Goal: Task Accomplishment & Management: Complete application form

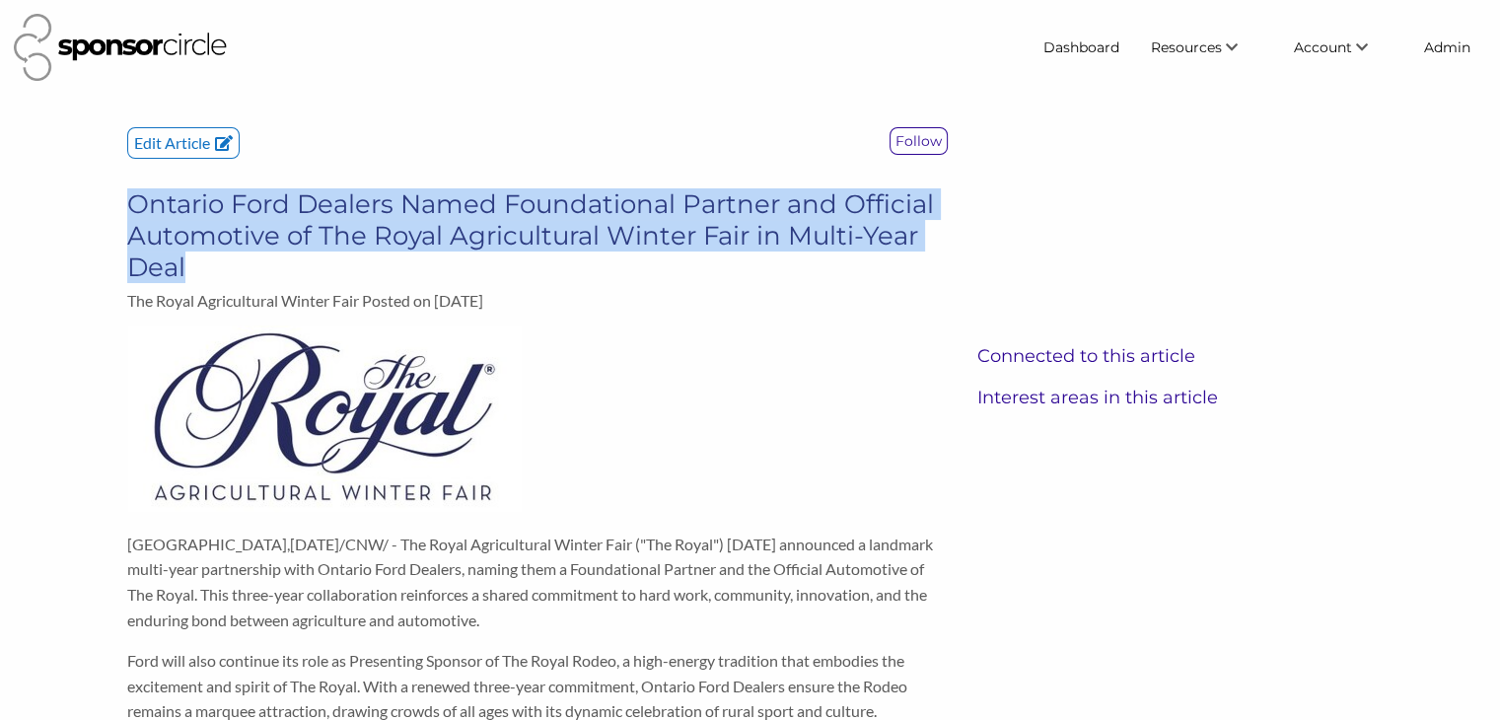
drag, startPoint x: 269, startPoint y: 273, endPoint x: 134, endPoint y: 210, distance: 149.1
click at [134, 210] on h3 "Ontario Ford Dealers Named Foundational Partner and Official Automotive of The …" at bounding box center [537, 235] width 821 height 95
copy h3 "Ontario Ford Dealers Named Foundational Partner and Official Automotive of The …"
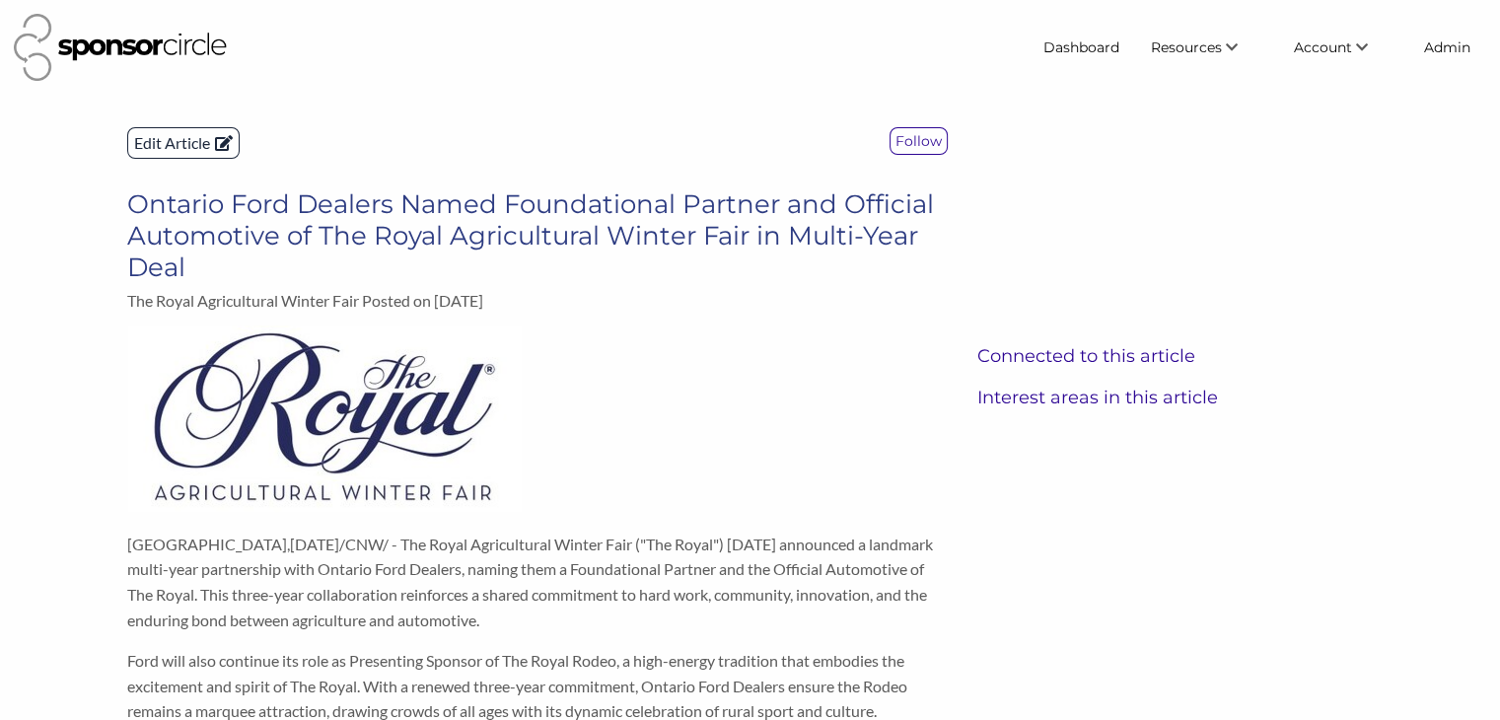
click at [174, 147] on p "Edit Article" at bounding box center [183, 143] width 110 height 30
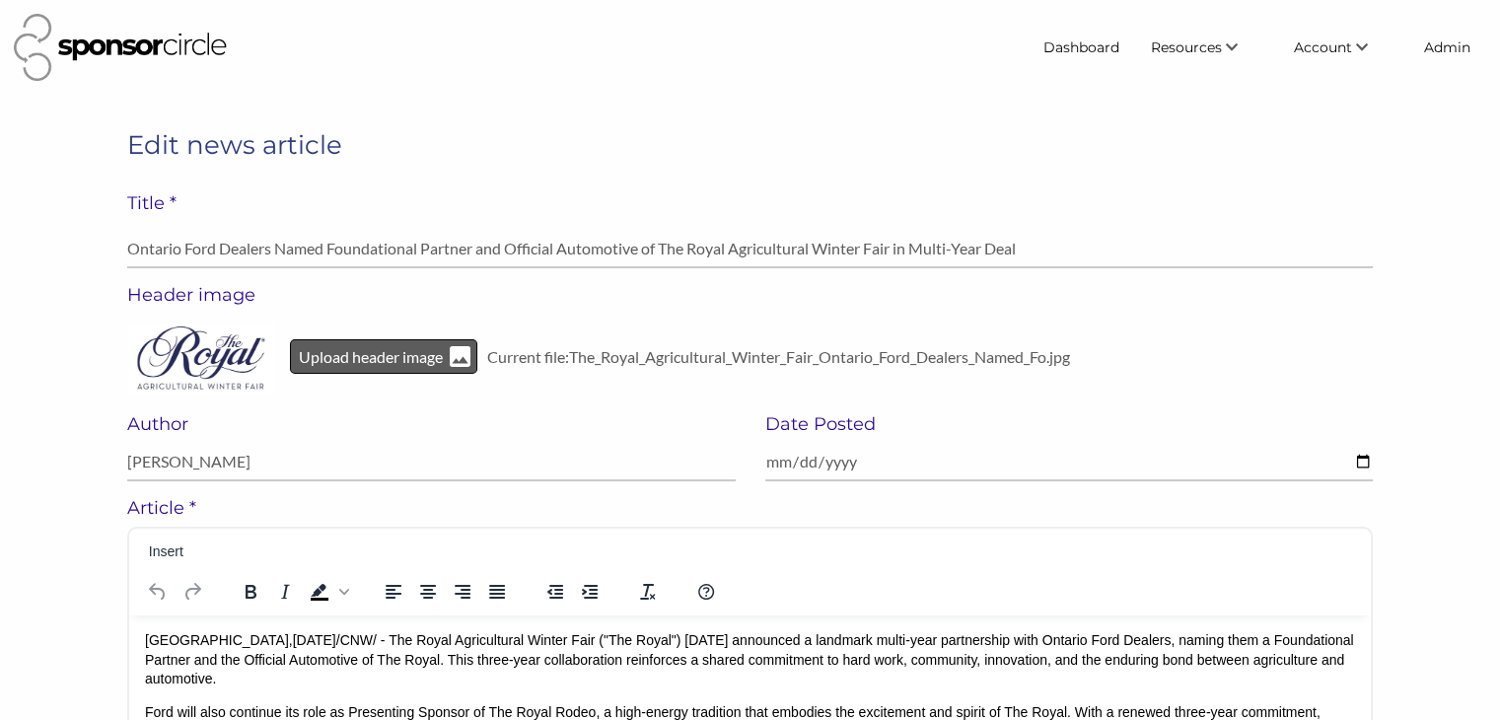
click at [346, 360] on p "Upload header image" at bounding box center [371, 357] width 148 height 26
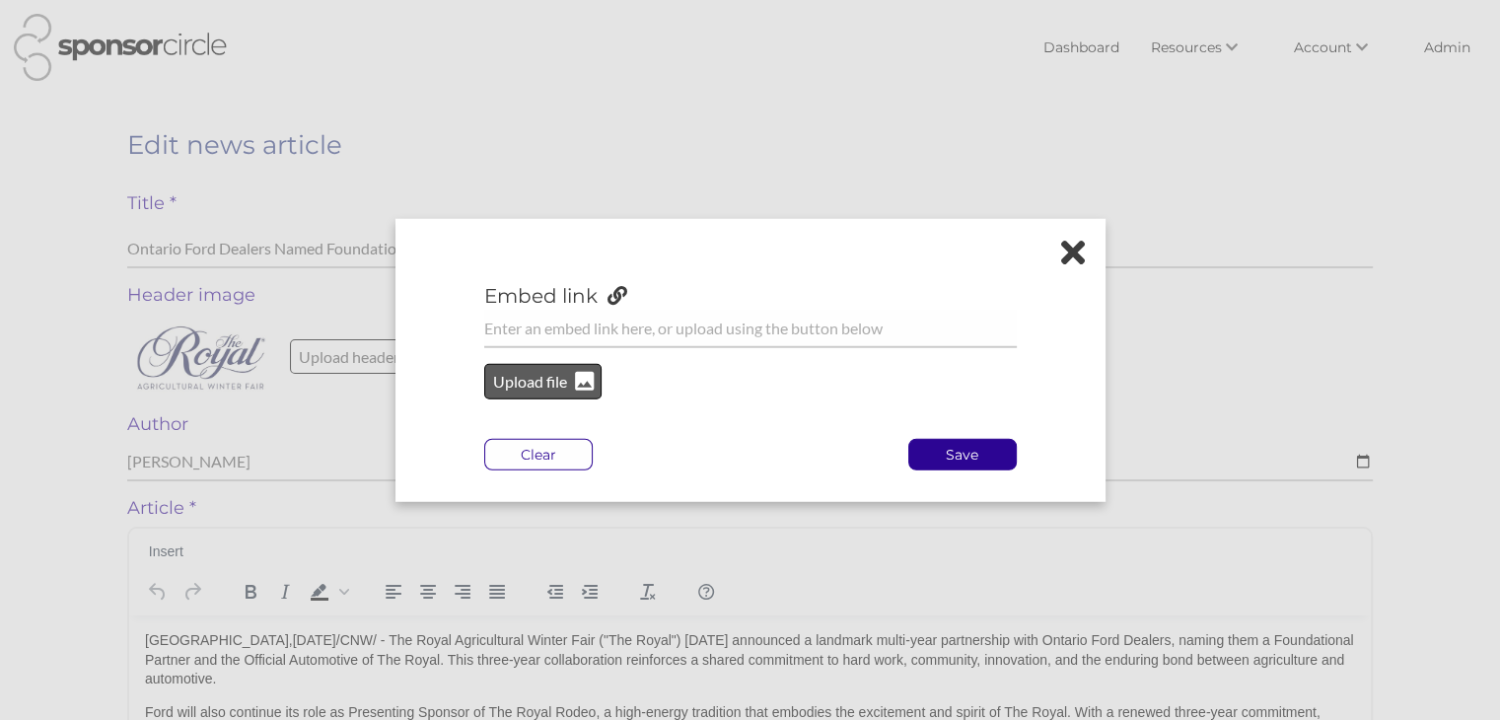
click at [524, 379] on p "Upload file" at bounding box center [531, 382] width 80 height 26
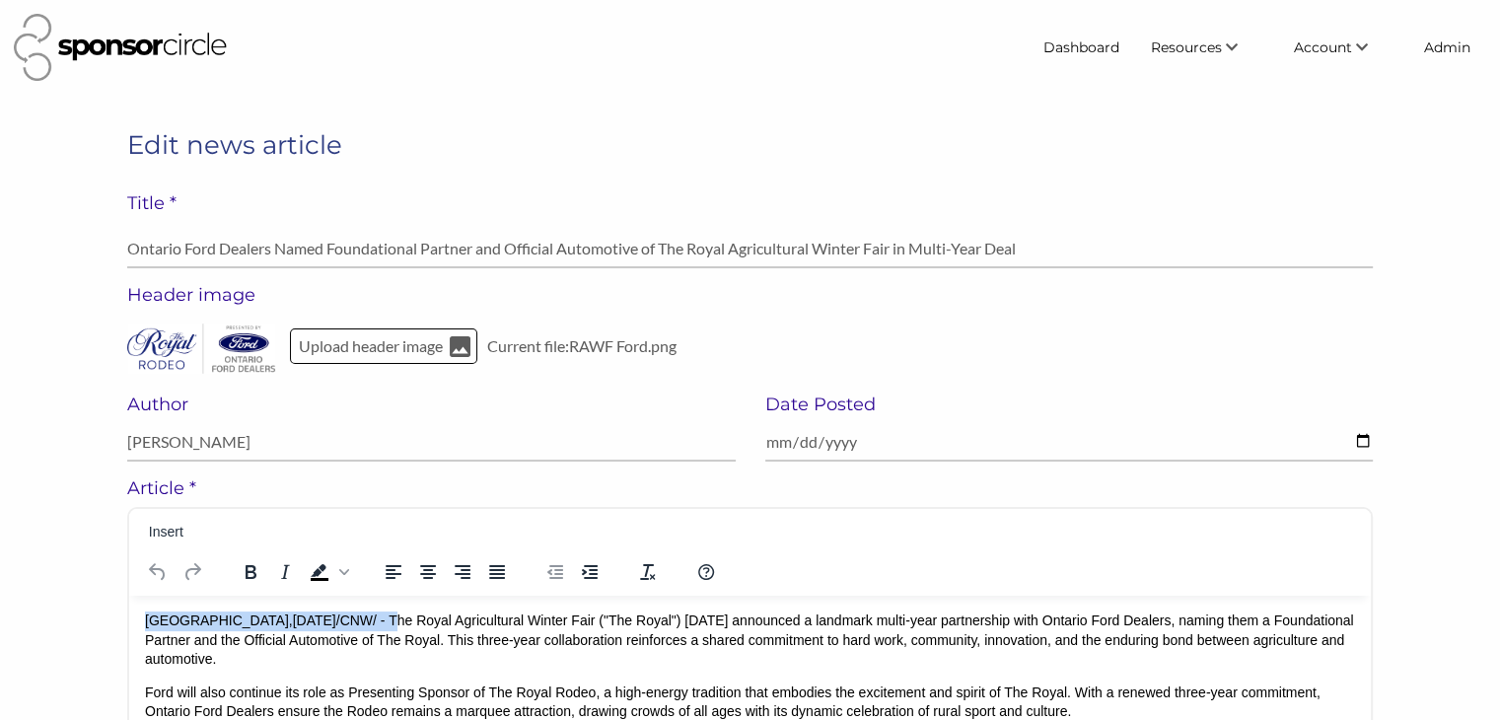
drag, startPoint x: 368, startPoint y: 622, endPoint x: 145, endPoint y: 616, distance: 223.0
click at [145, 616] on p "TORONTO , Sept. 24, 2025 /CNW/ - The Royal Agricultural Winter Fair ("The Royal…" at bounding box center [750, 640] width 1210 height 58
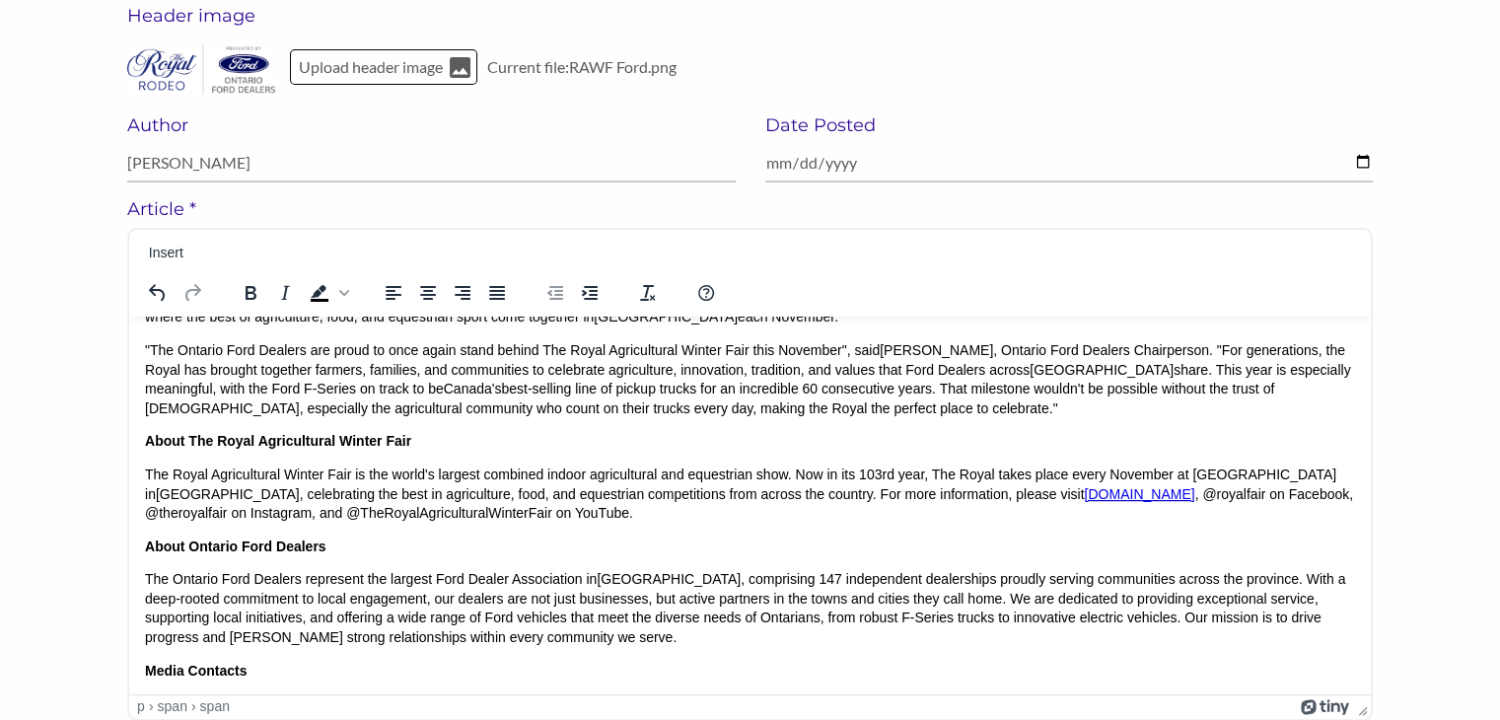
scroll to position [241, 0]
drag, startPoint x: 300, startPoint y: 579, endPoint x: 176, endPoint y: 582, distance: 124.3
click at [176, 582] on p "The Ontario Ford Dealers represent the largest Ford Dealer Association in Canad…" at bounding box center [750, 606] width 1210 height 77
drag, startPoint x: 301, startPoint y: 580, endPoint x: 175, endPoint y: 578, distance: 126.3
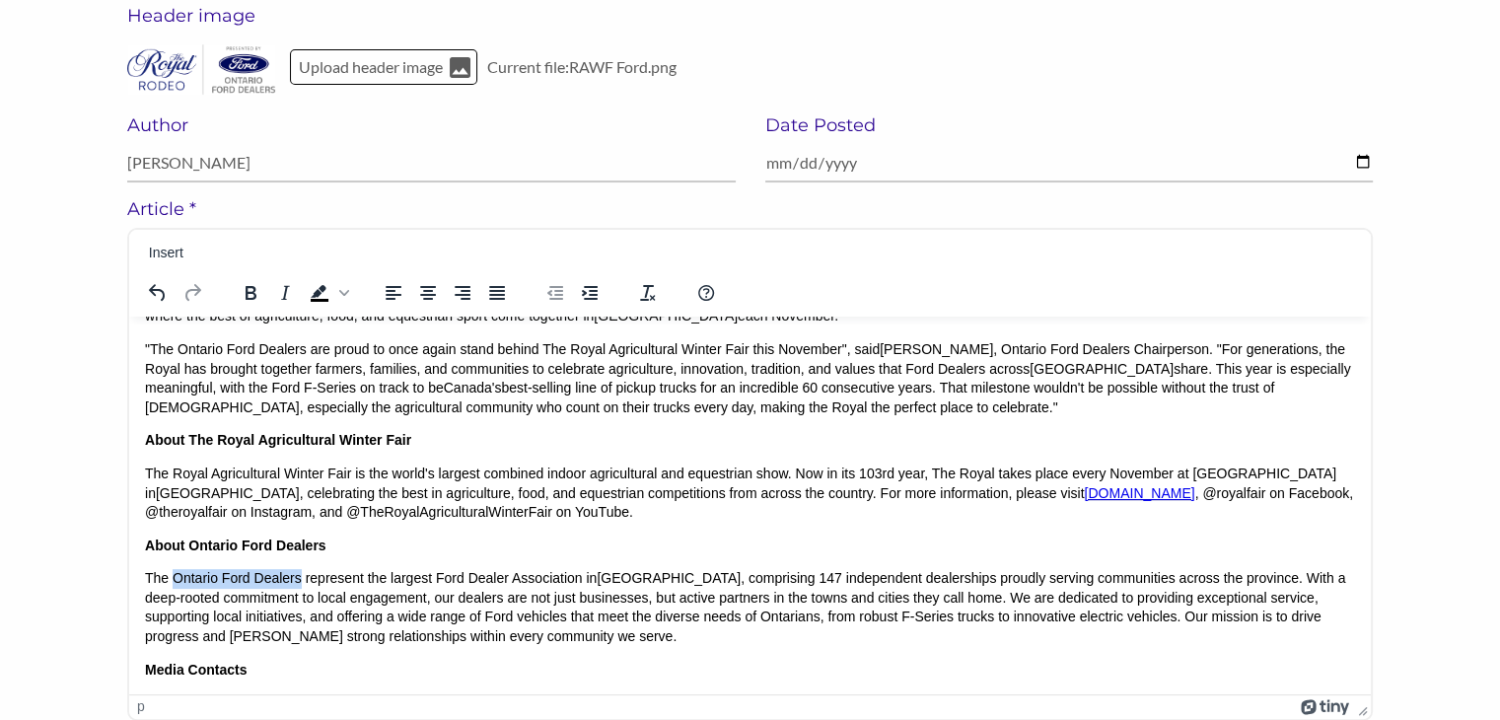
click at [175, 578] on p "The Ontario Ford Dealers represent the largest Ford Dealer Association in Canad…" at bounding box center [750, 606] width 1210 height 77
copy p "Ontario Ford Dealers"
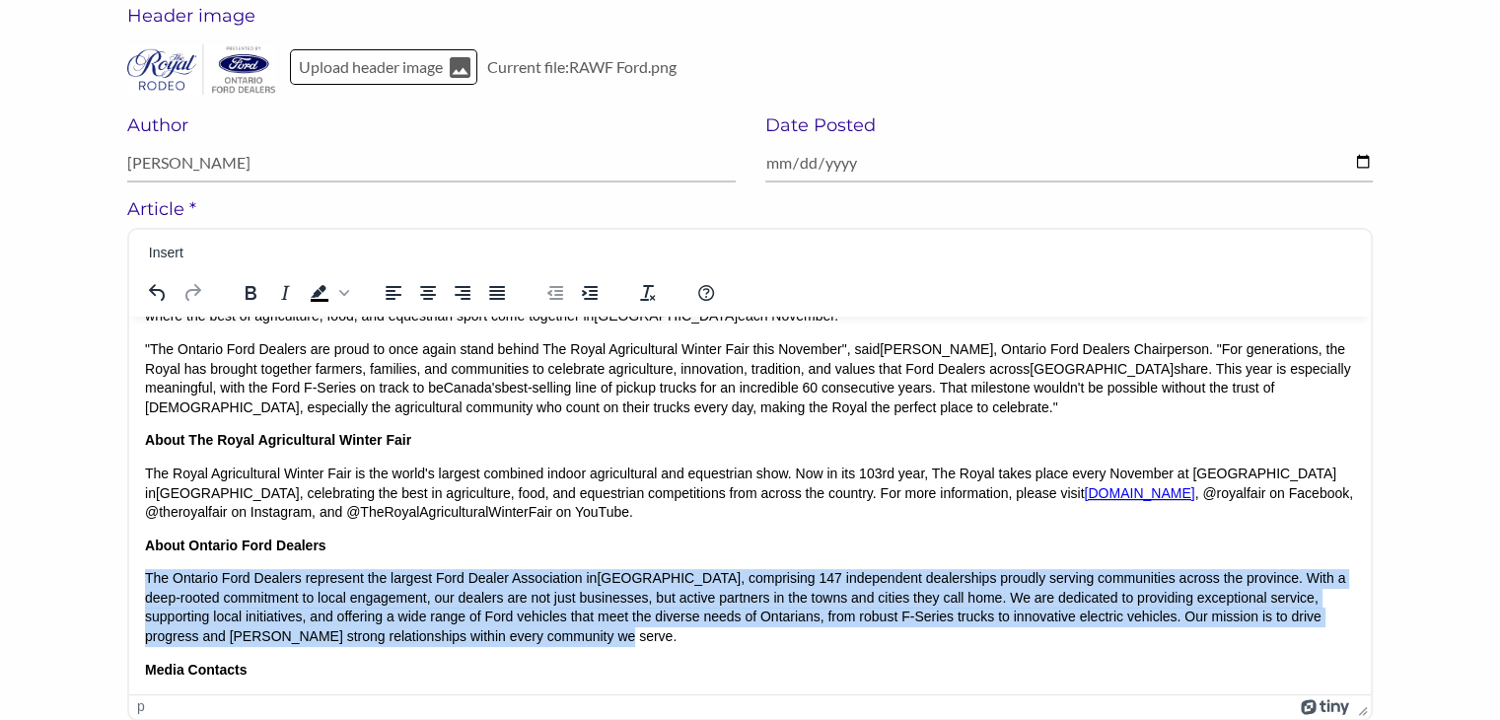
drag, startPoint x: 520, startPoint y: 637, endPoint x: 147, endPoint y: 585, distance: 376.5
click at [147, 585] on p "The Ontario Ford Dealers represent the largest Ford Dealer Association in Canad…" at bounding box center [750, 606] width 1210 height 77
copy p "The Ontario Ford Dealers represent the largest Ford Dealer Association in Canad…"
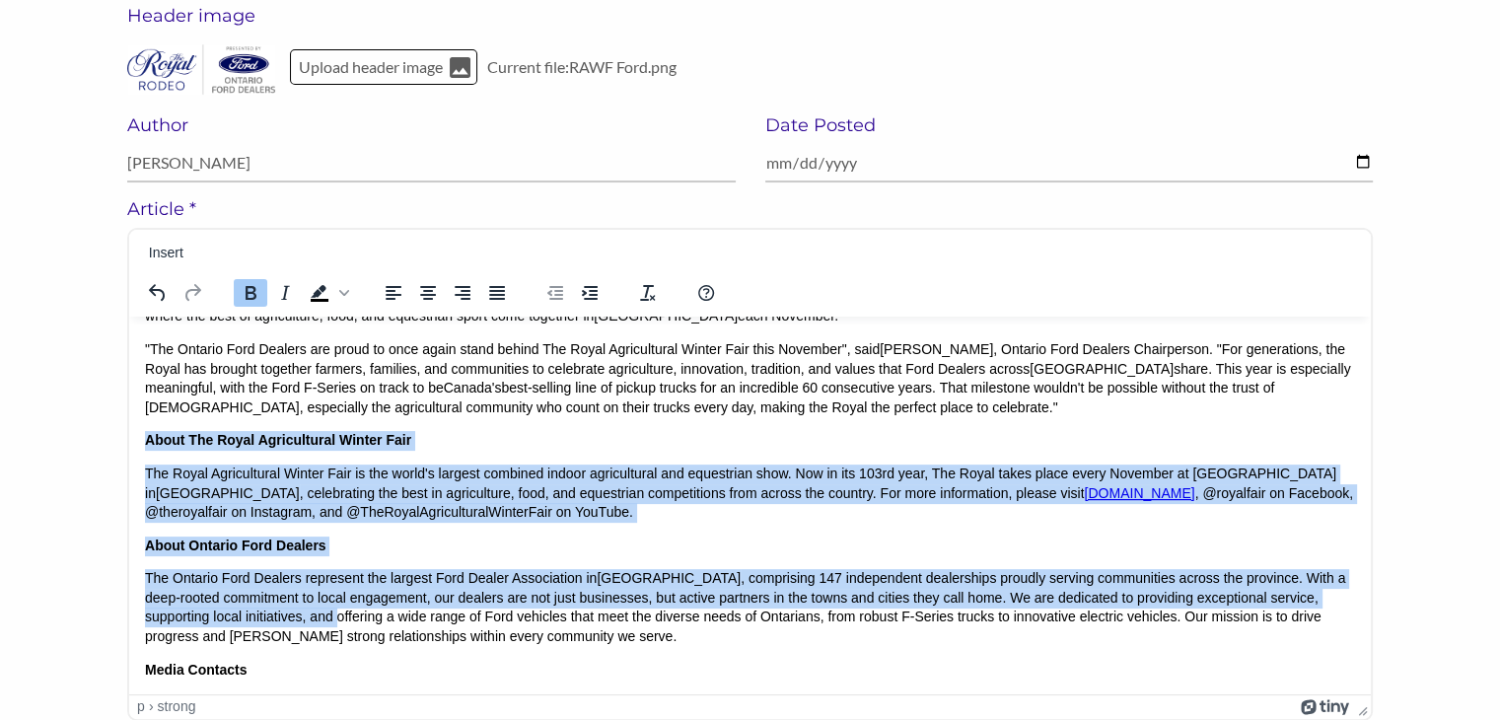
drag, startPoint x: 145, startPoint y: 439, endPoint x: 271, endPoint y: 618, distance: 219.4
click at [271, 618] on body "The Royal Agricultural Winter Fair ("The Royal") today announced a landmark mul…" at bounding box center [750, 434] width 1210 height 687
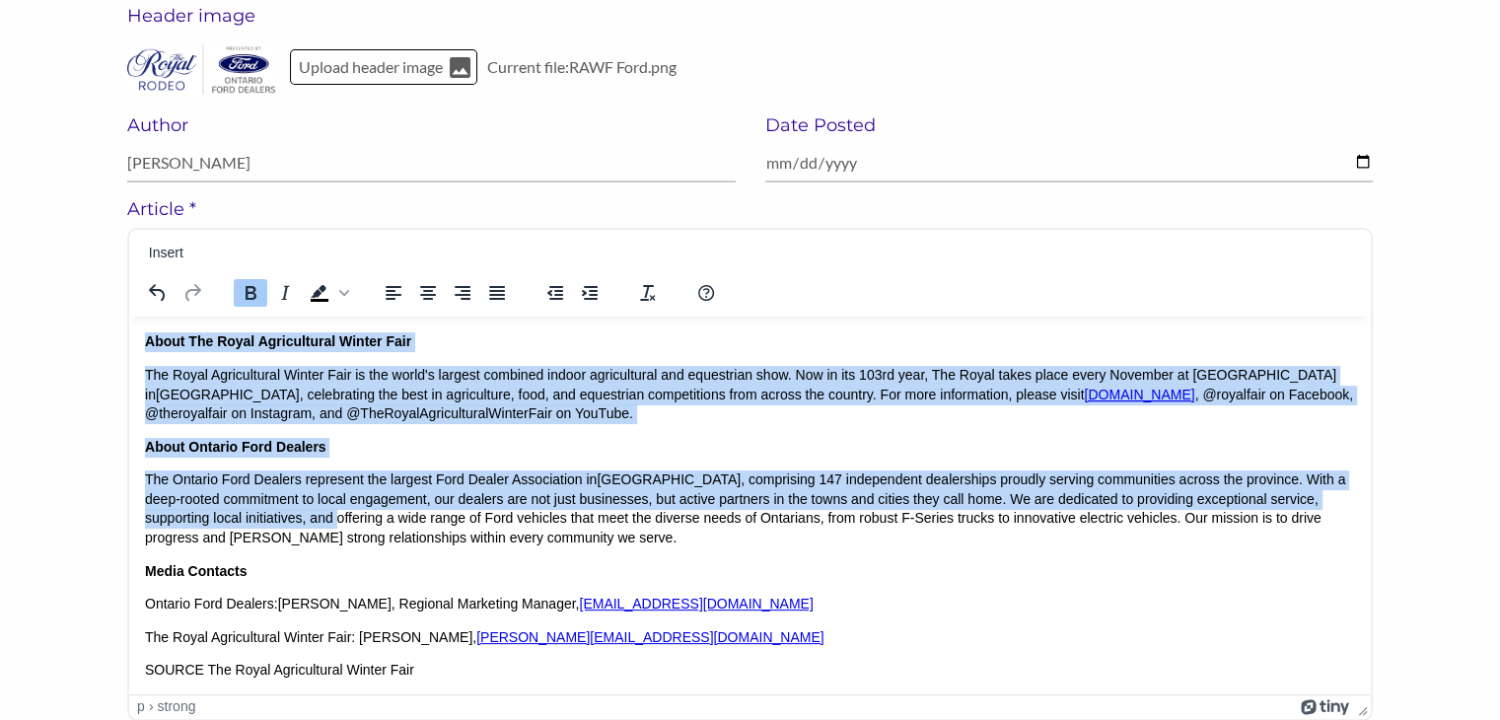
scroll to position [340, 0]
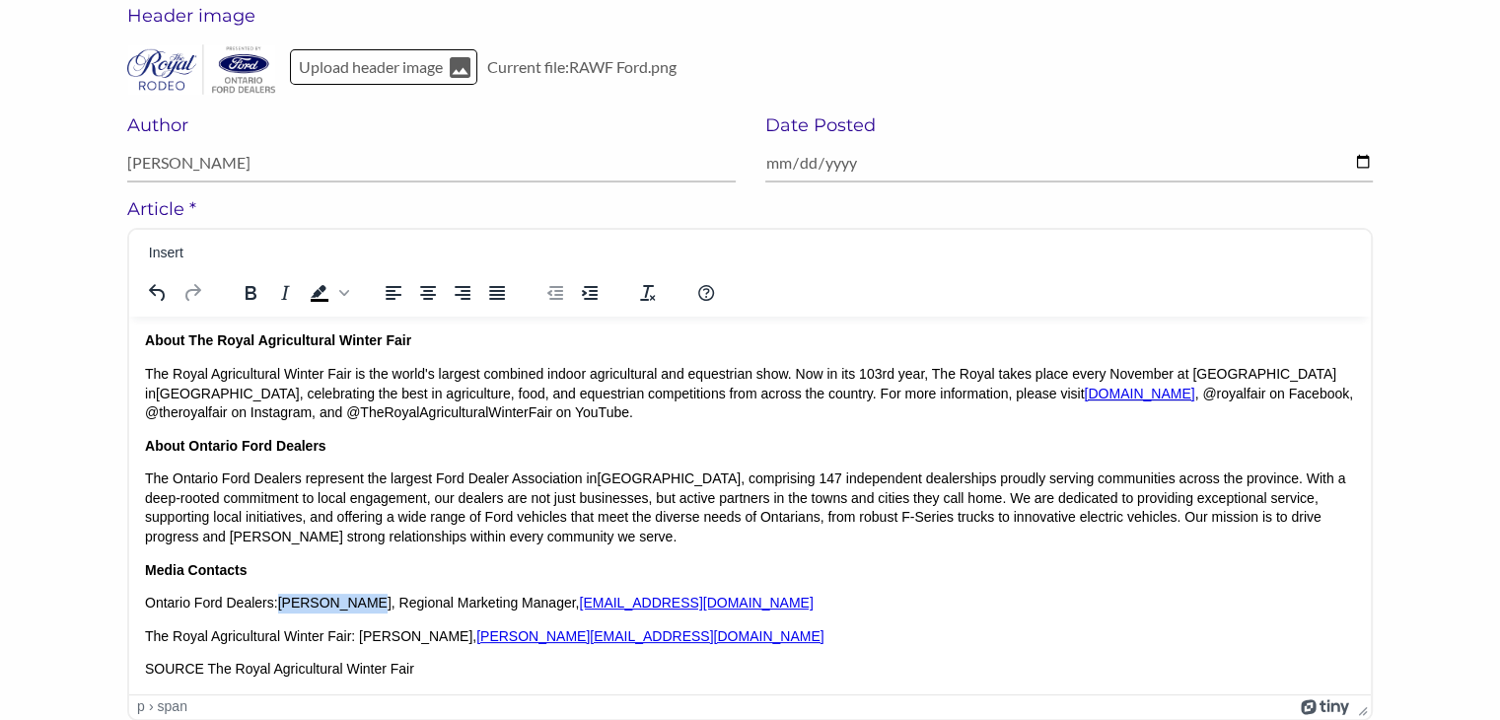
drag, startPoint x: 359, startPoint y: 603, endPoint x: 285, endPoint y: 606, distance: 74.0
click at [285, 606] on span "David Cotton" at bounding box center [334, 602] width 113 height 16
copy span "David Cotton"
drag, startPoint x: 543, startPoint y: 603, endPoint x: 372, endPoint y: 606, distance: 171.6
click at [372, 606] on p "Ontario Ford Dealers: David Cotton , Regional Marketing Manager, Dcotto12@ford.…" at bounding box center [750, 603] width 1210 height 20
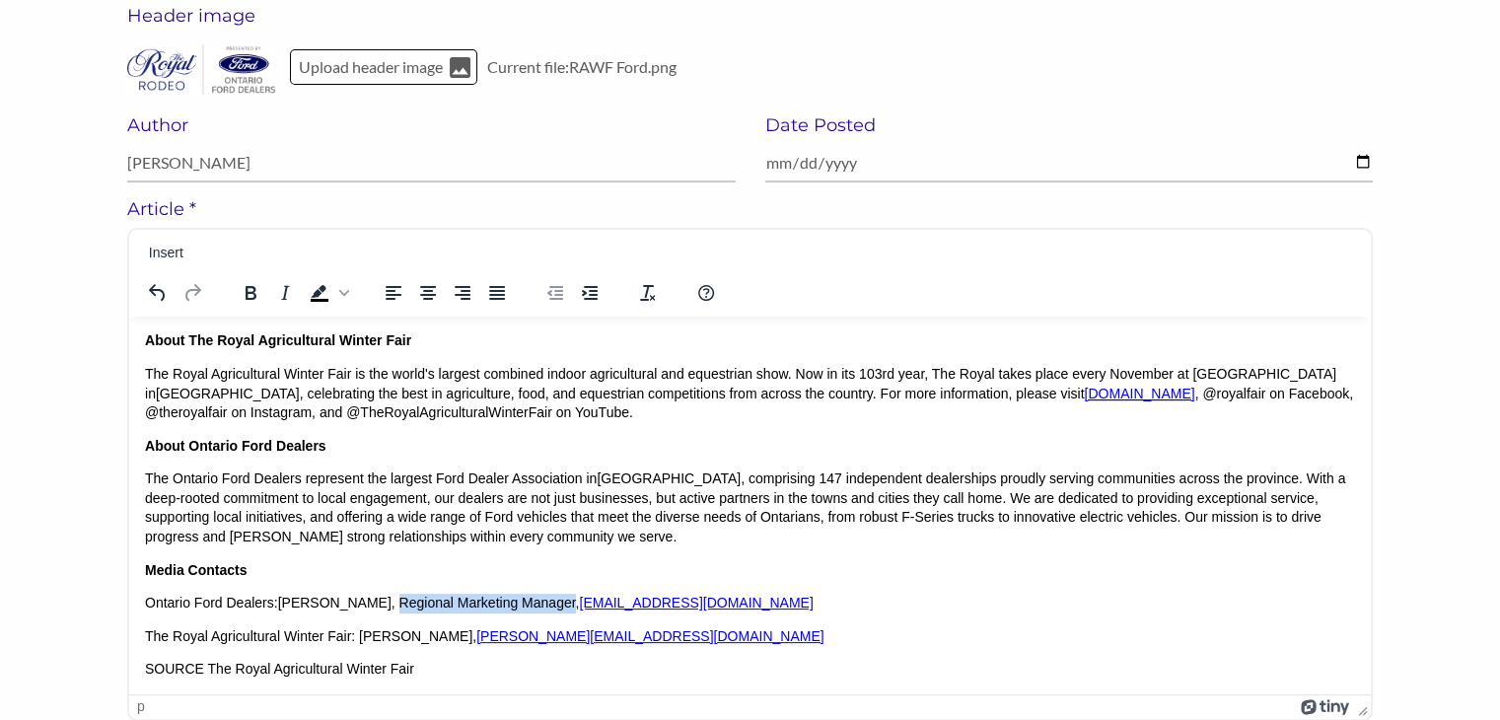
copy p "Regional Marketing Manager"
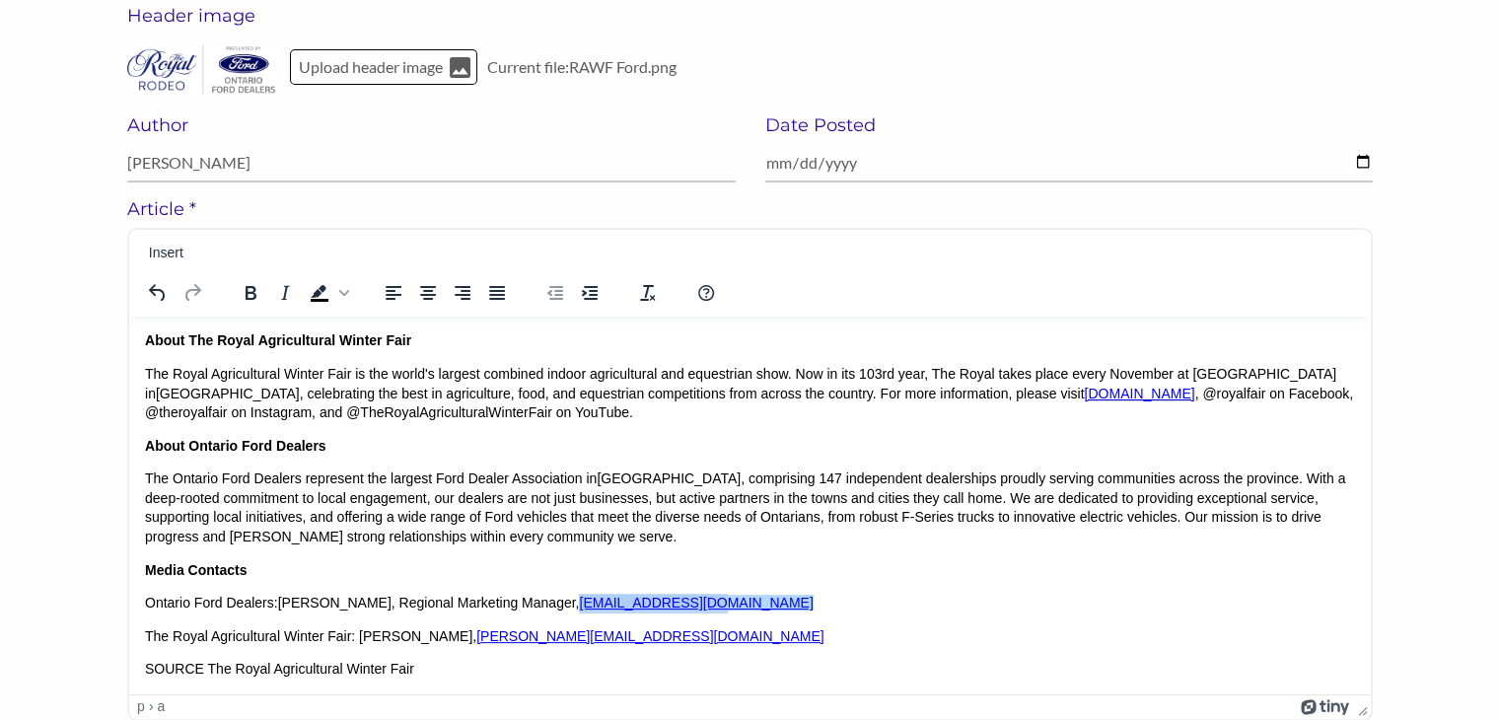
drag, startPoint x: 683, startPoint y: 605, endPoint x: 555, endPoint y: 605, distance: 128.2
click at [555, 605] on p "Ontario Ford Dealers: David Cotton , Regional Marketing Manager, Dcotto12@ford.…" at bounding box center [750, 603] width 1210 height 20
copy link "Dcotto12@ford.com﻿"
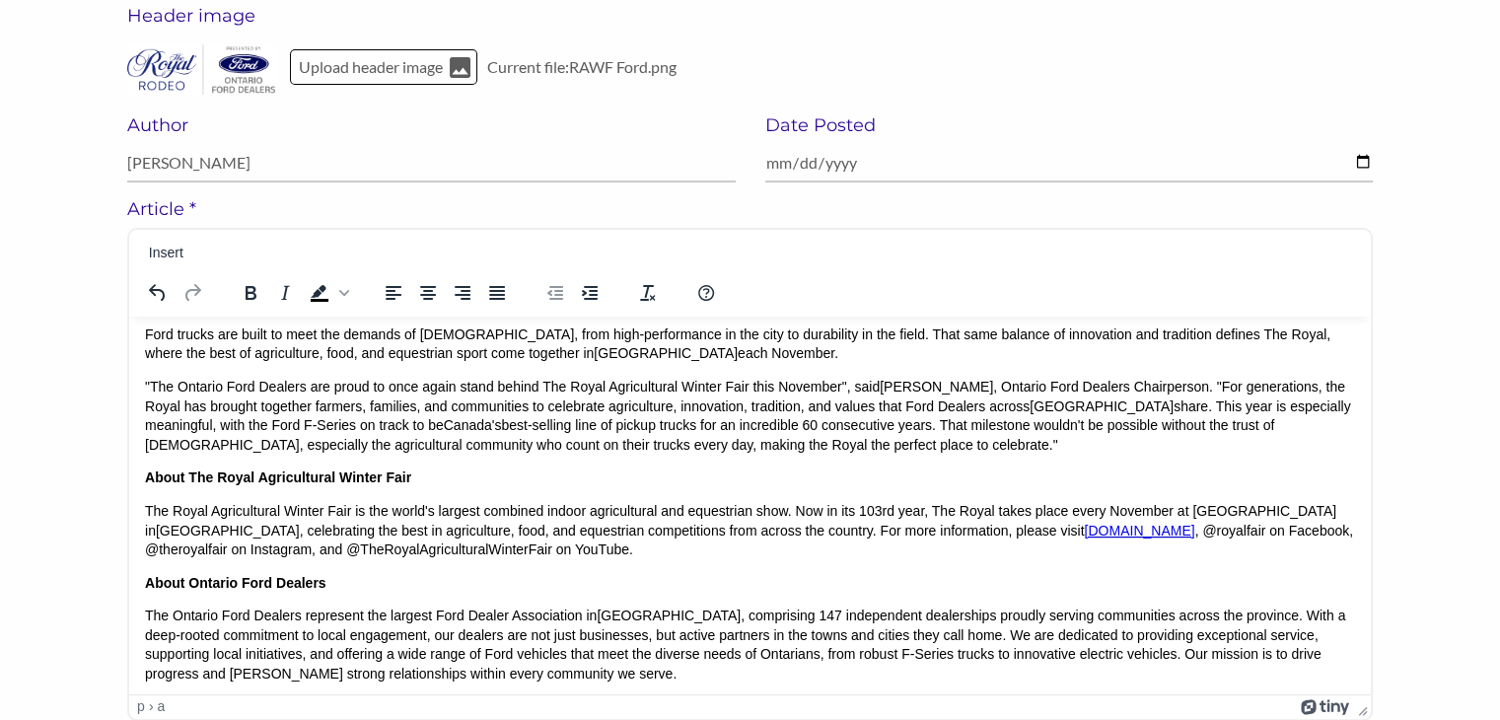
scroll to position [202, 0]
drag, startPoint x: 1184, startPoint y: 389, endPoint x: 982, endPoint y: 380, distance: 201.4
click at [982, 380] on p ""The Ontario Ford Dealers are proud to once again stand behind The Royal Agricu…" at bounding box center [750, 416] width 1210 height 77
copy p "Ontario Ford Dealers Chairperson"
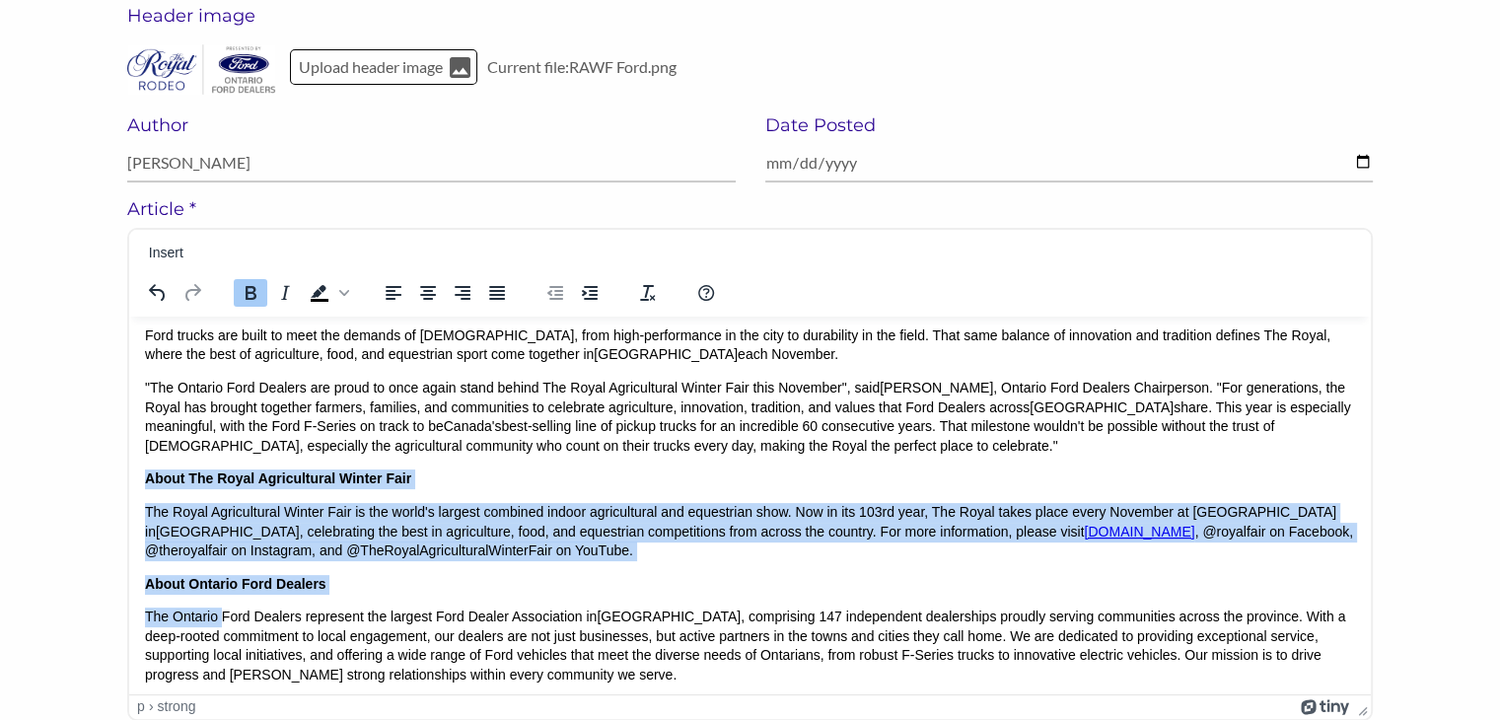
drag, startPoint x: 149, startPoint y: 478, endPoint x: 222, endPoint y: 616, distance: 156.2
click at [222, 616] on body "The Royal Agricultural Winter Fair ("The Royal") today announced a landmark mul…" at bounding box center [750, 472] width 1210 height 687
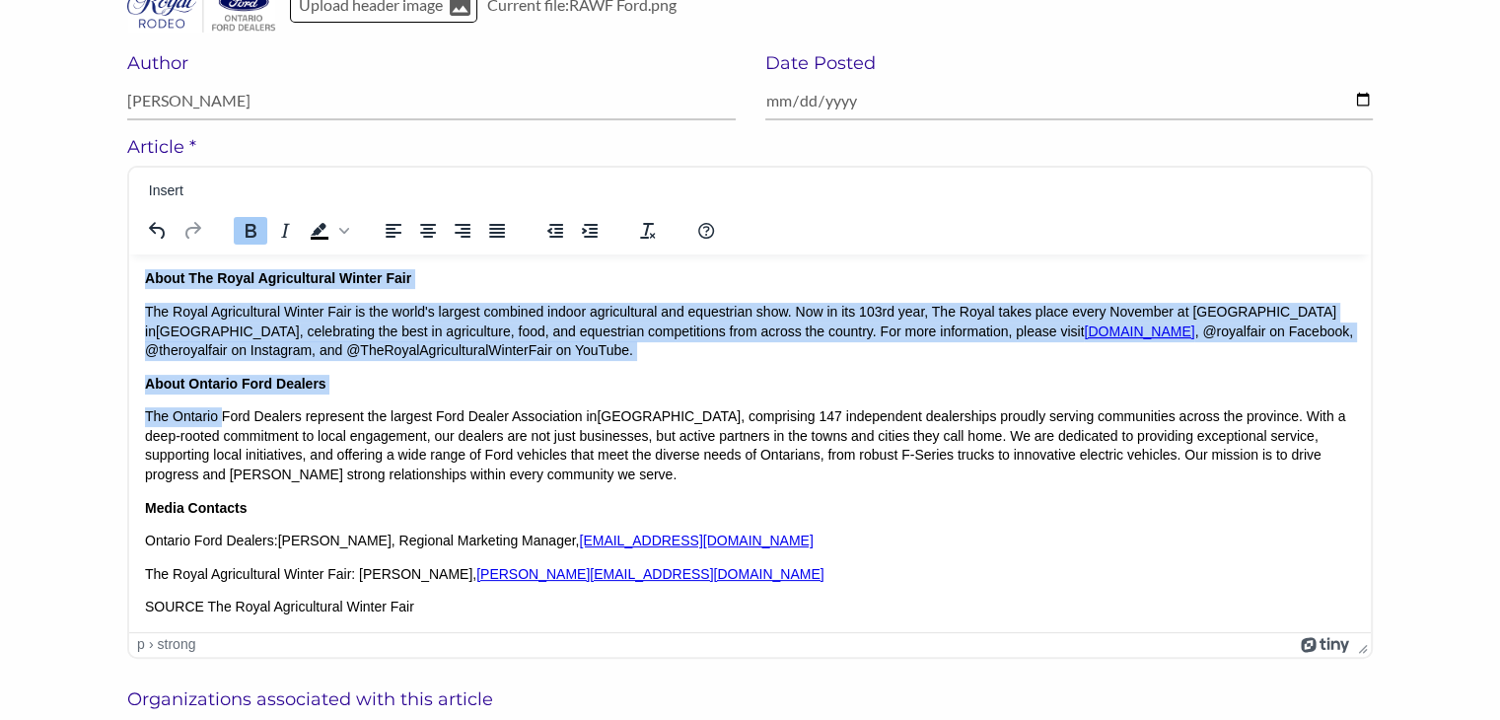
scroll to position [343, 0]
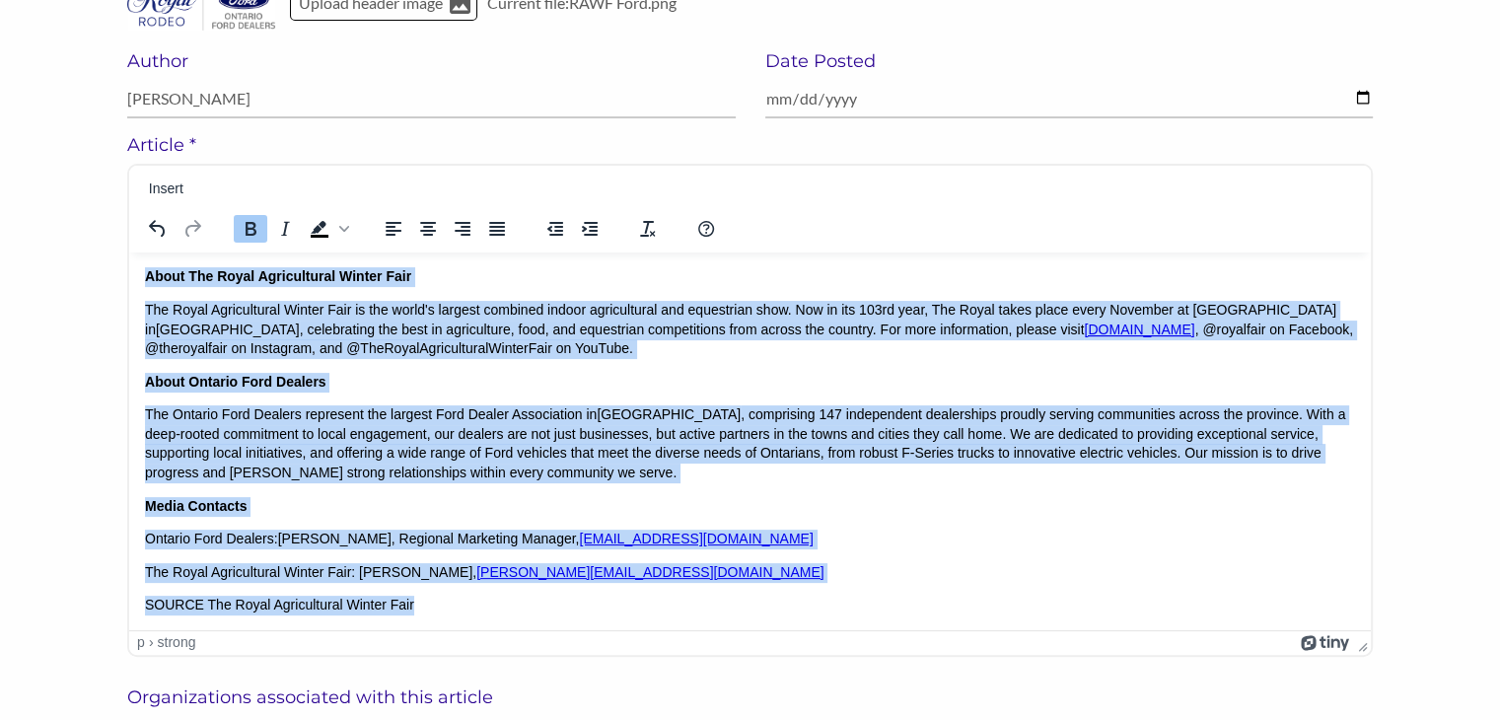
click at [435, 605] on p "SOURCE The Royal Agricultural Winter Fair" at bounding box center [750, 605] width 1210 height 20
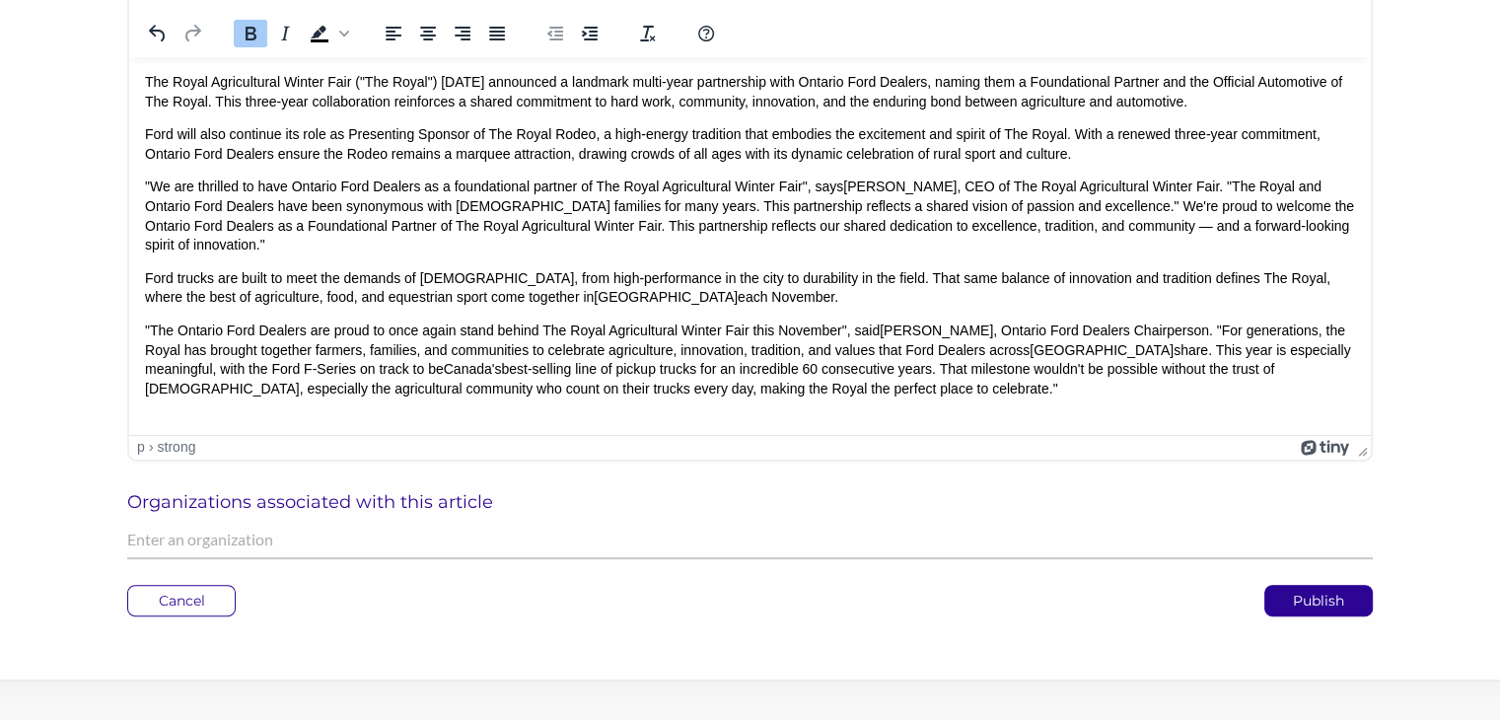
scroll to position [540, 0]
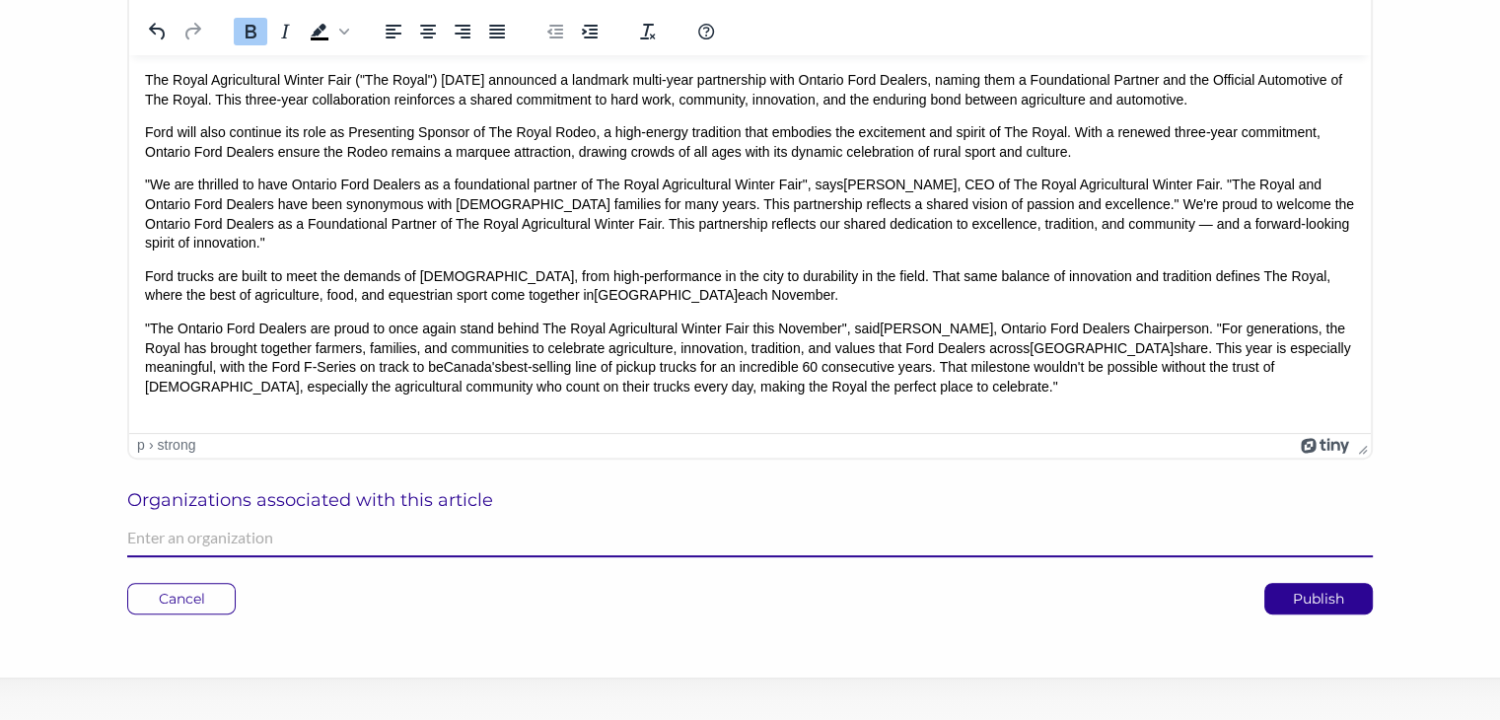
click at [152, 542] on input "text" at bounding box center [750, 538] width 1246 height 38
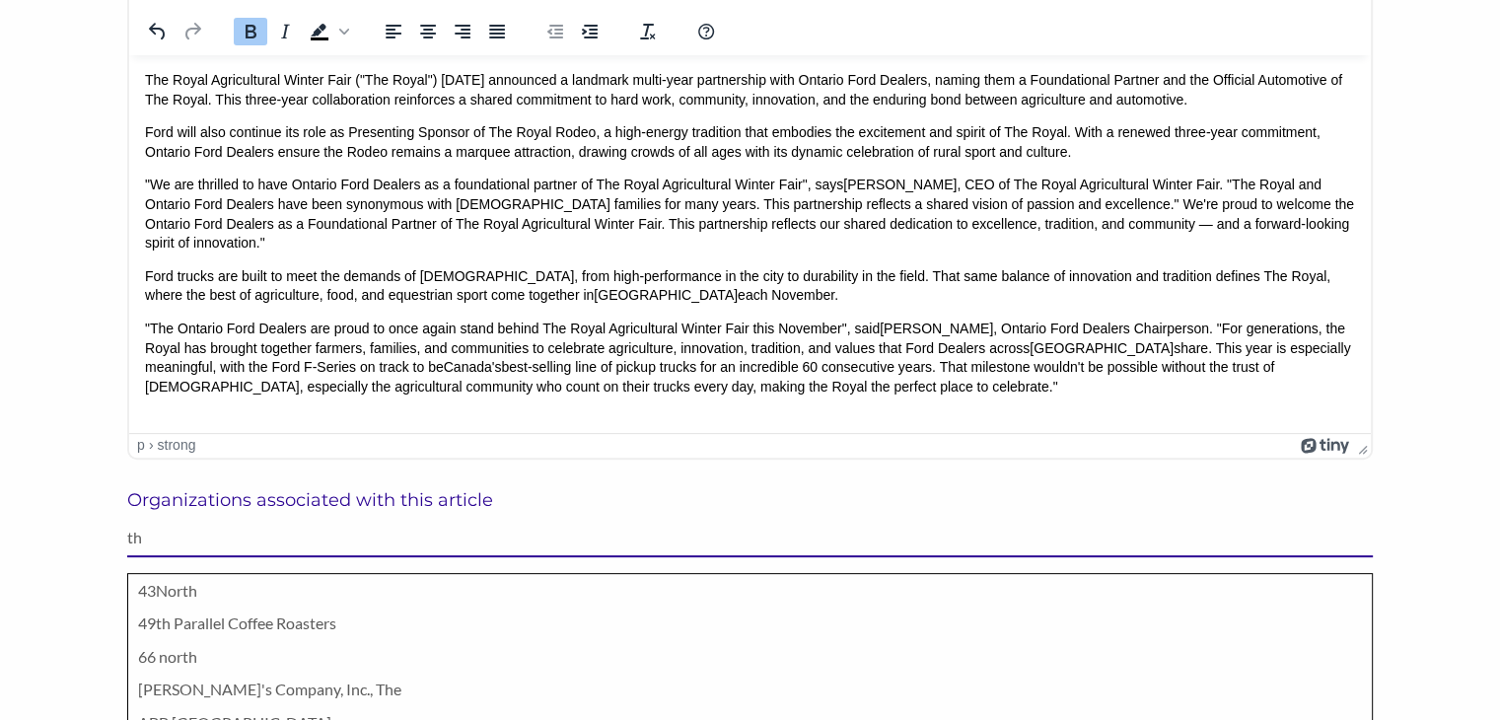
type input "t"
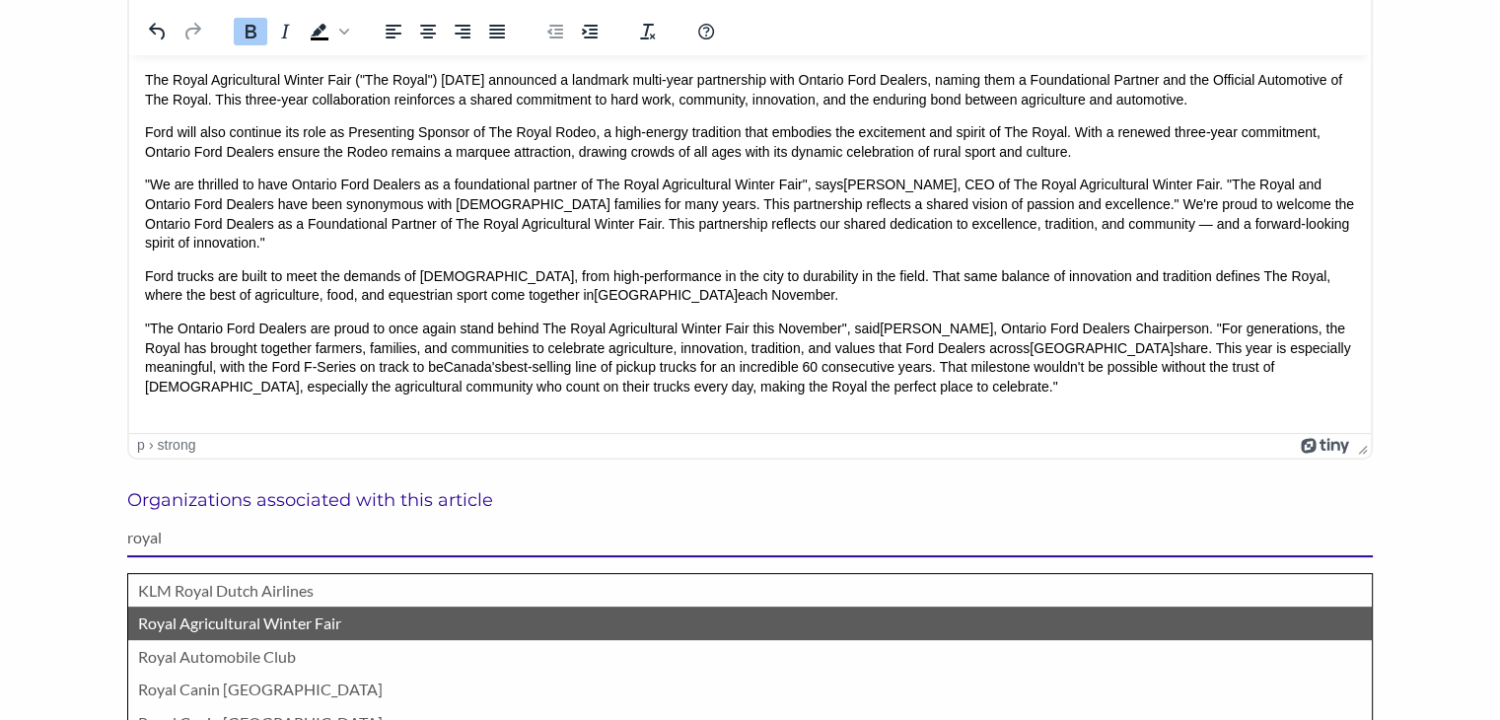
type input "royal"
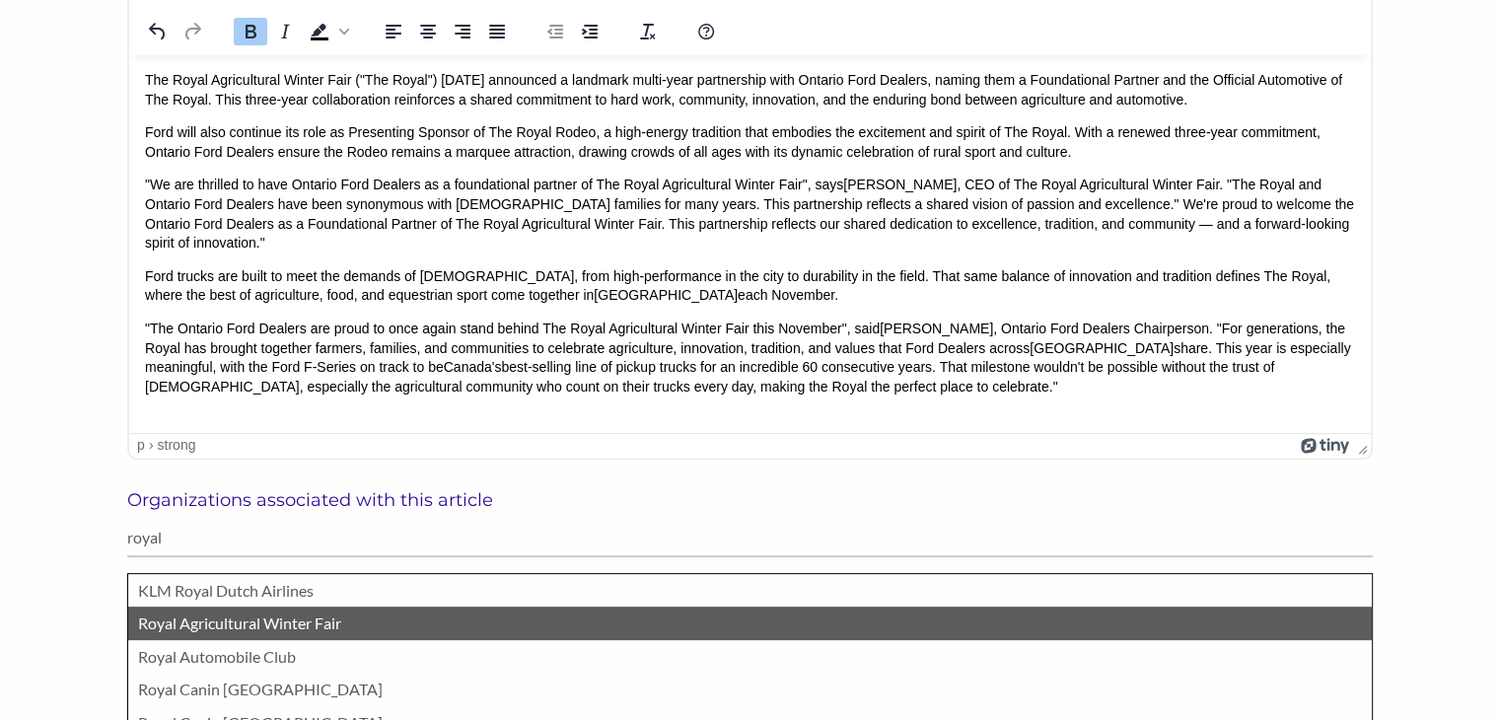
click at [180, 620] on p "Royal Agricultural Winter Fair" at bounding box center [750, 624] width 1224 height 26
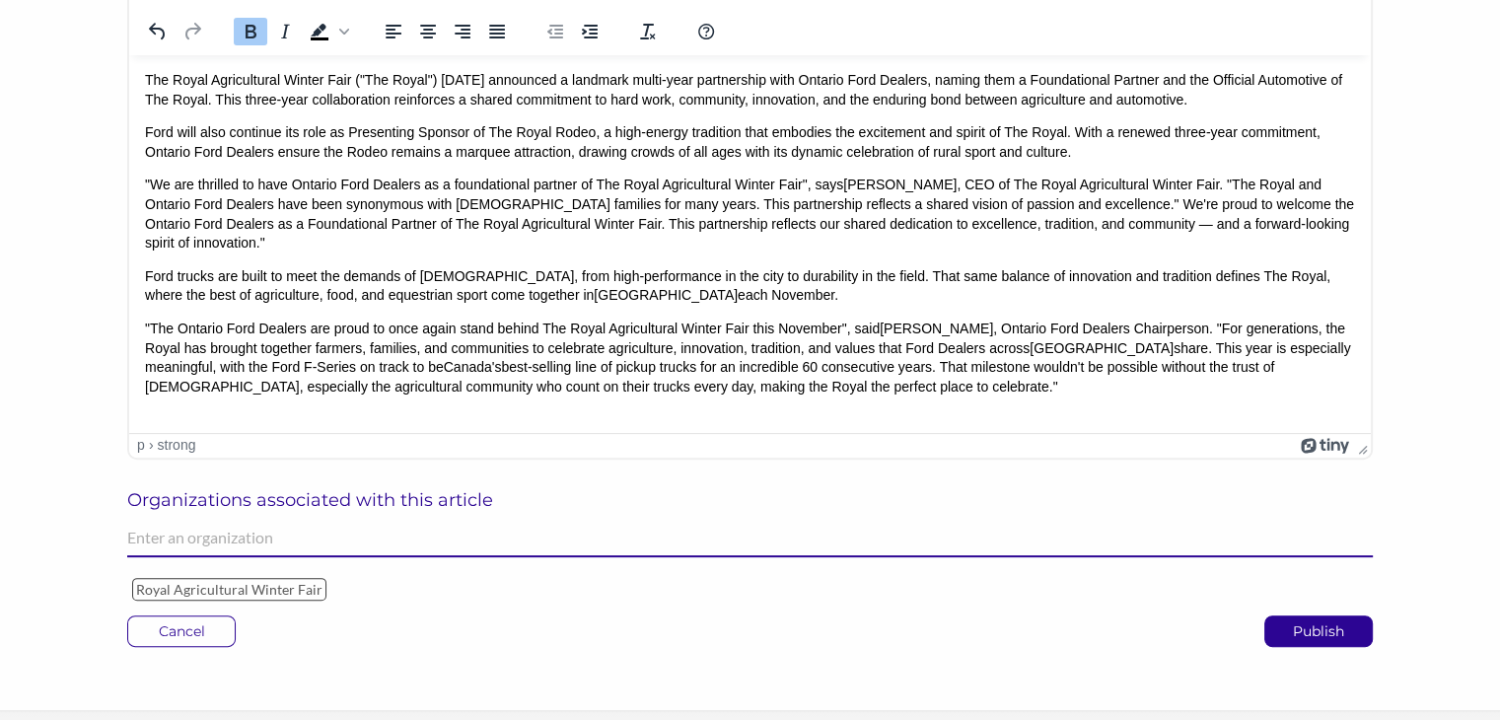
click at [211, 543] on input "text" at bounding box center [750, 538] width 1246 height 38
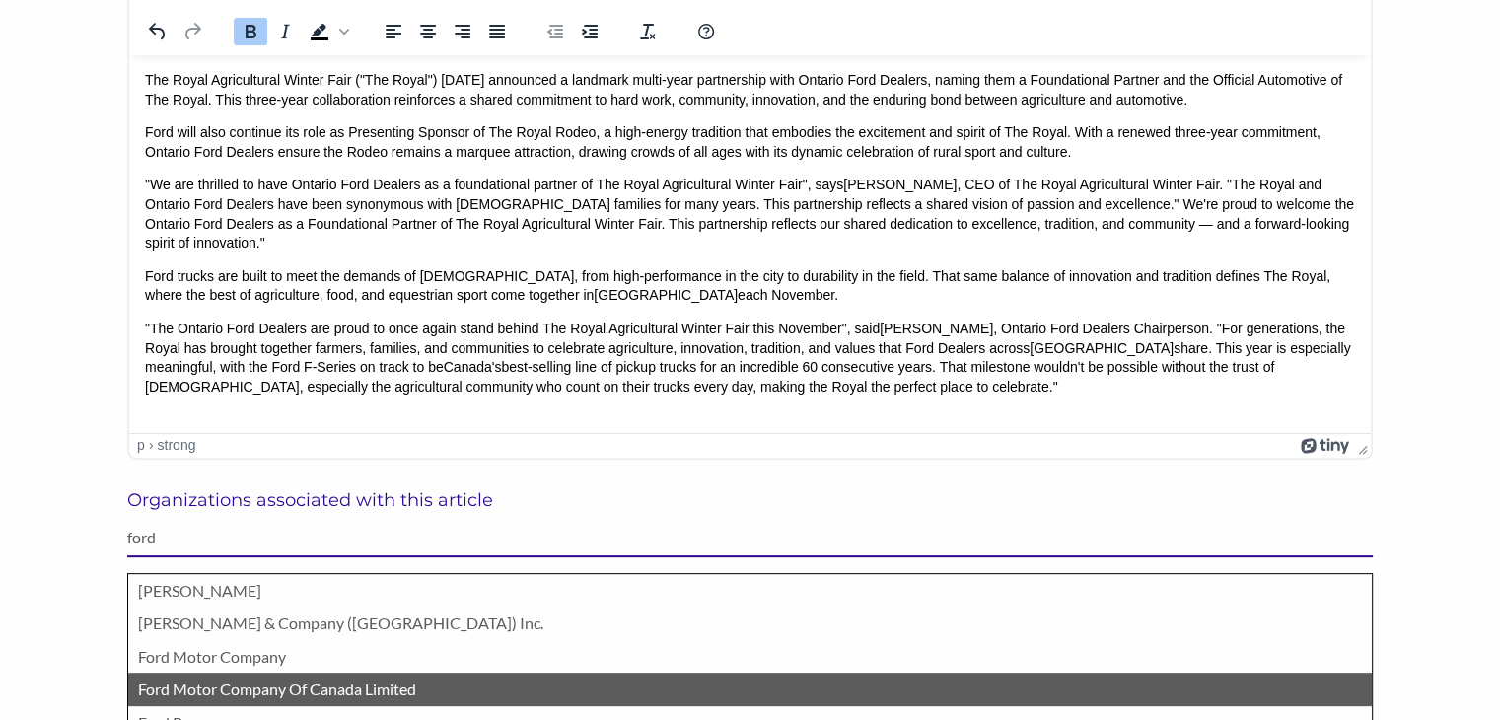
type input "ford"
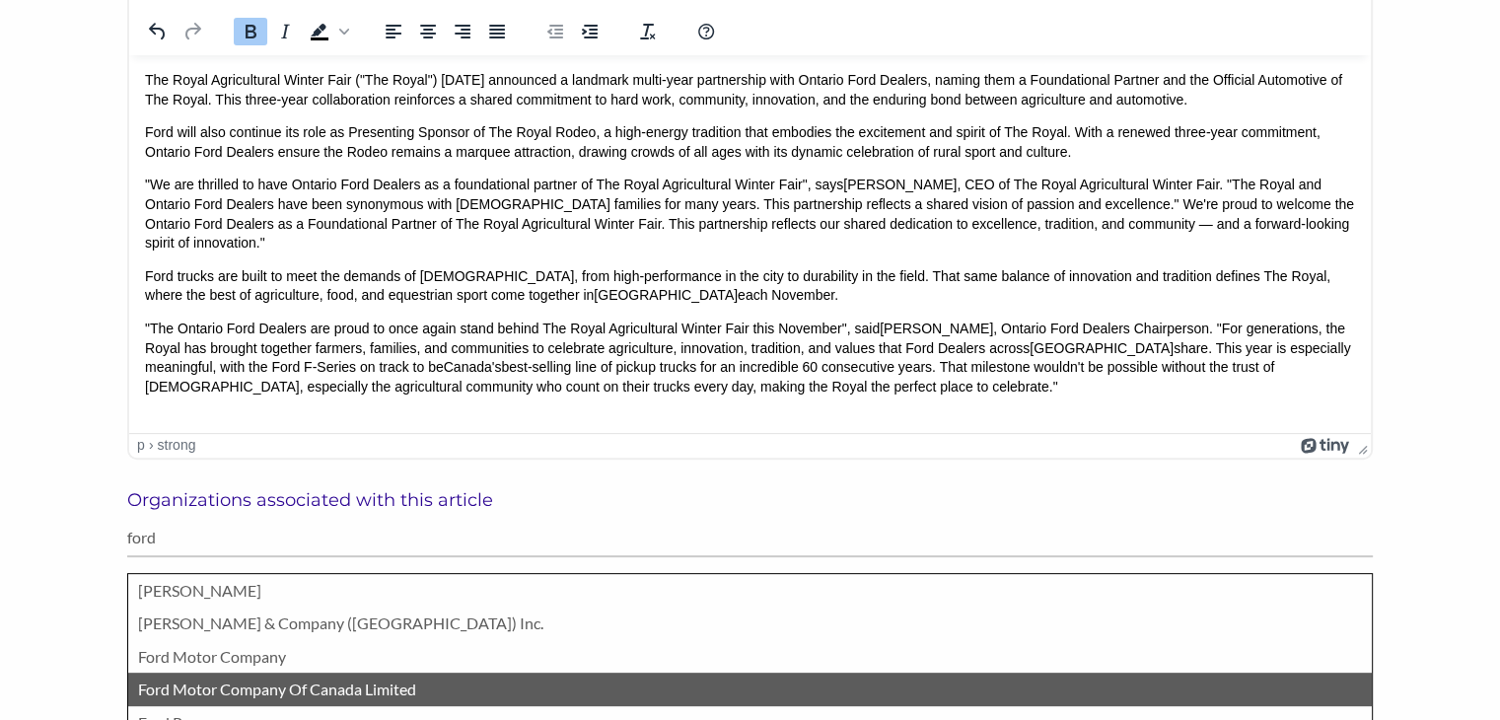
click at [241, 697] on p "Ford Motor Company Of Canada Limited" at bounding box center [750, 690] width 1224 height 26
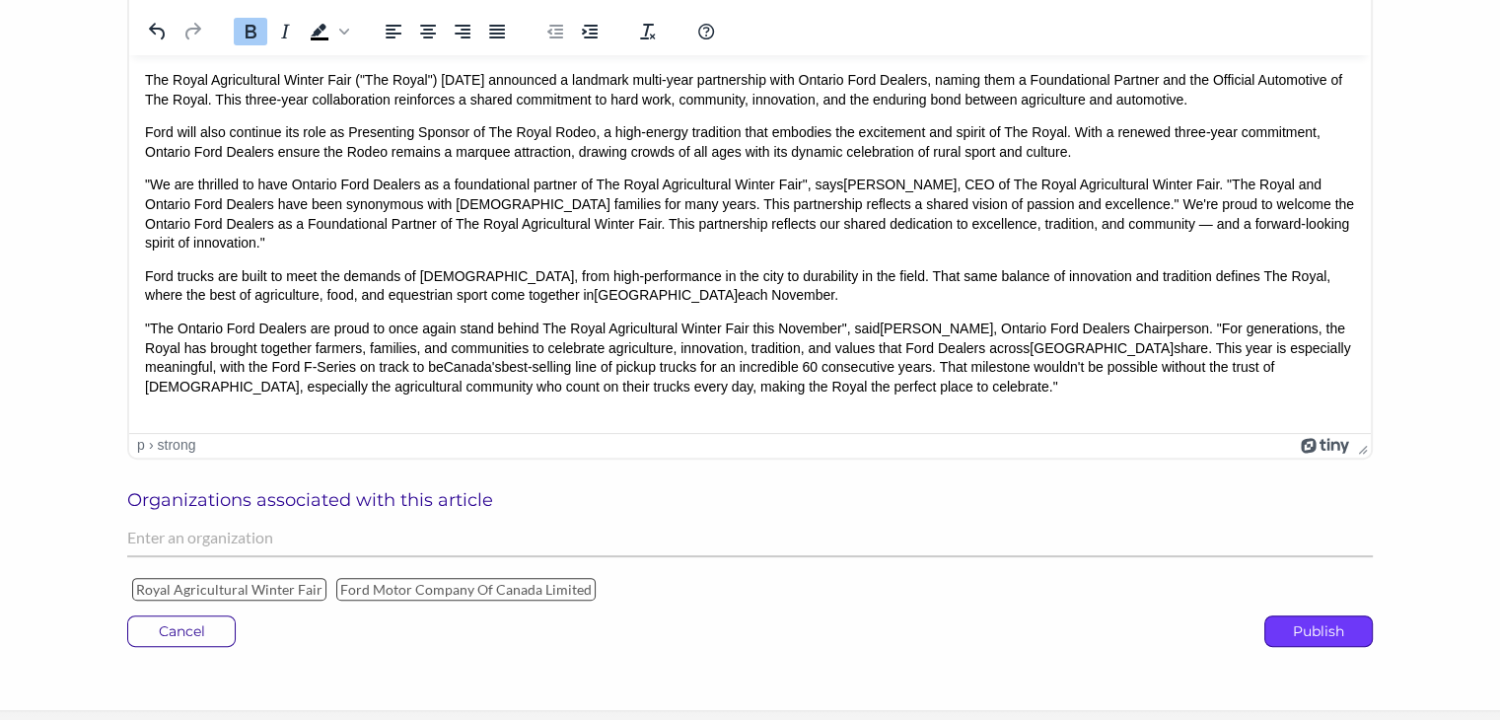
click at [1310, 634] on p "Publish" at bounding box center [1318, 631] width 107 height 30
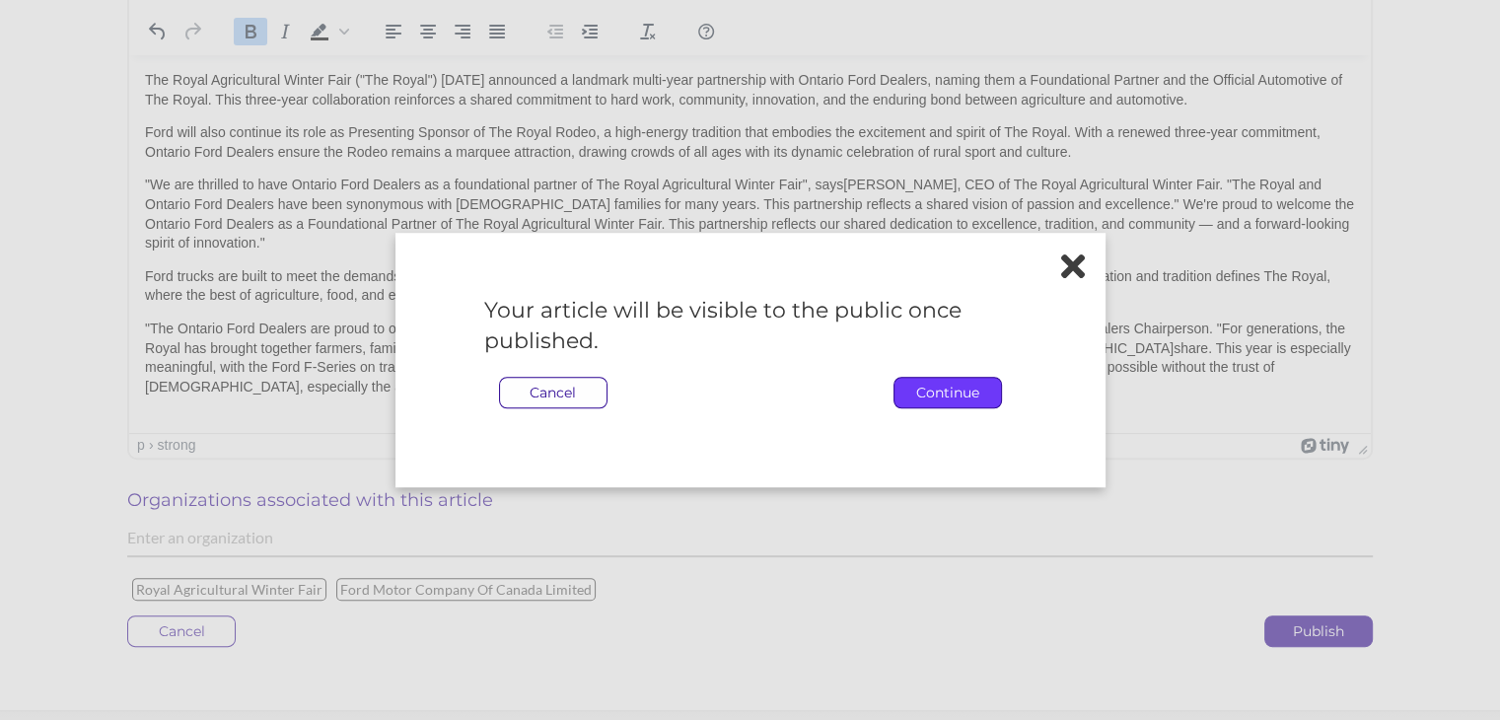
click at [943, 393] on p "Continue" at bounding box center [948, 393] width 107 height 30
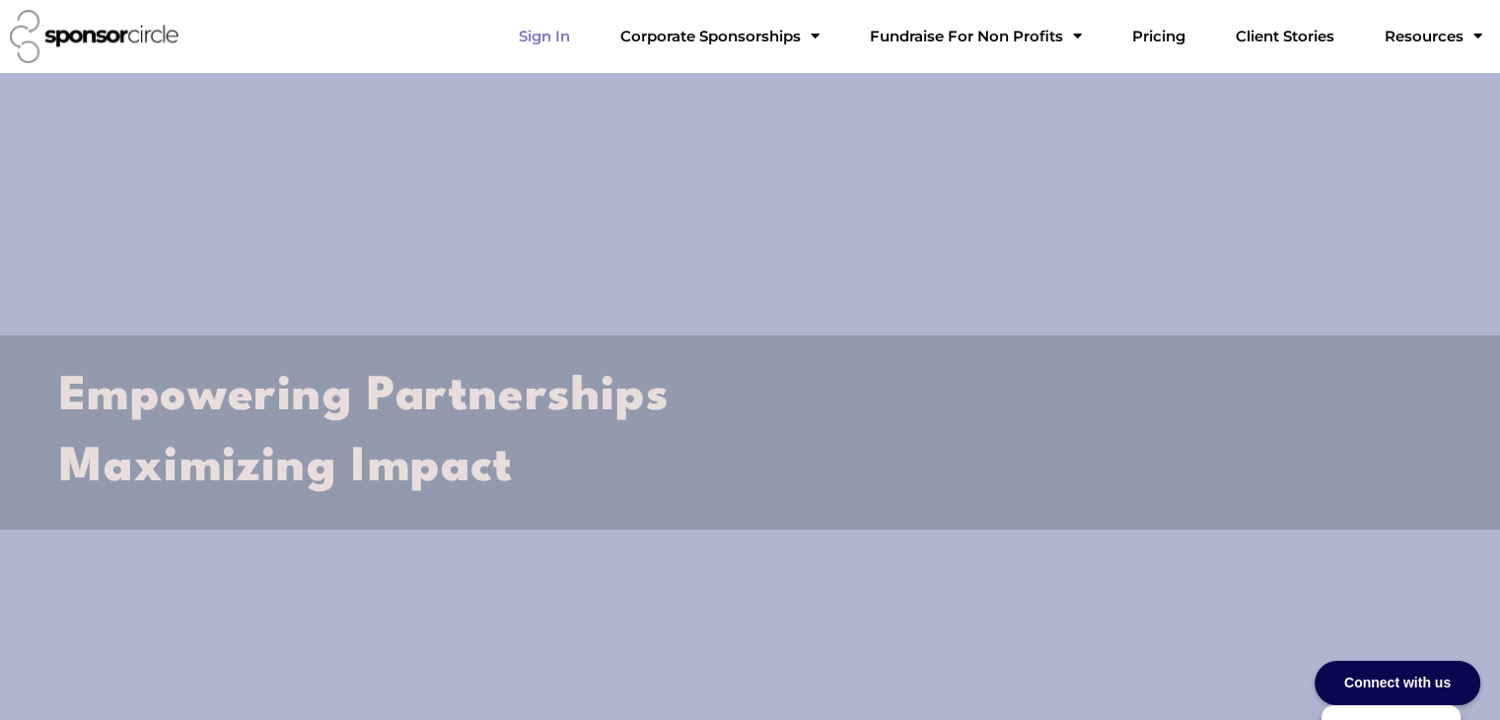
click at [586, 36] on link "Sign In" at bounding box center [544, 36] width 83 height 39
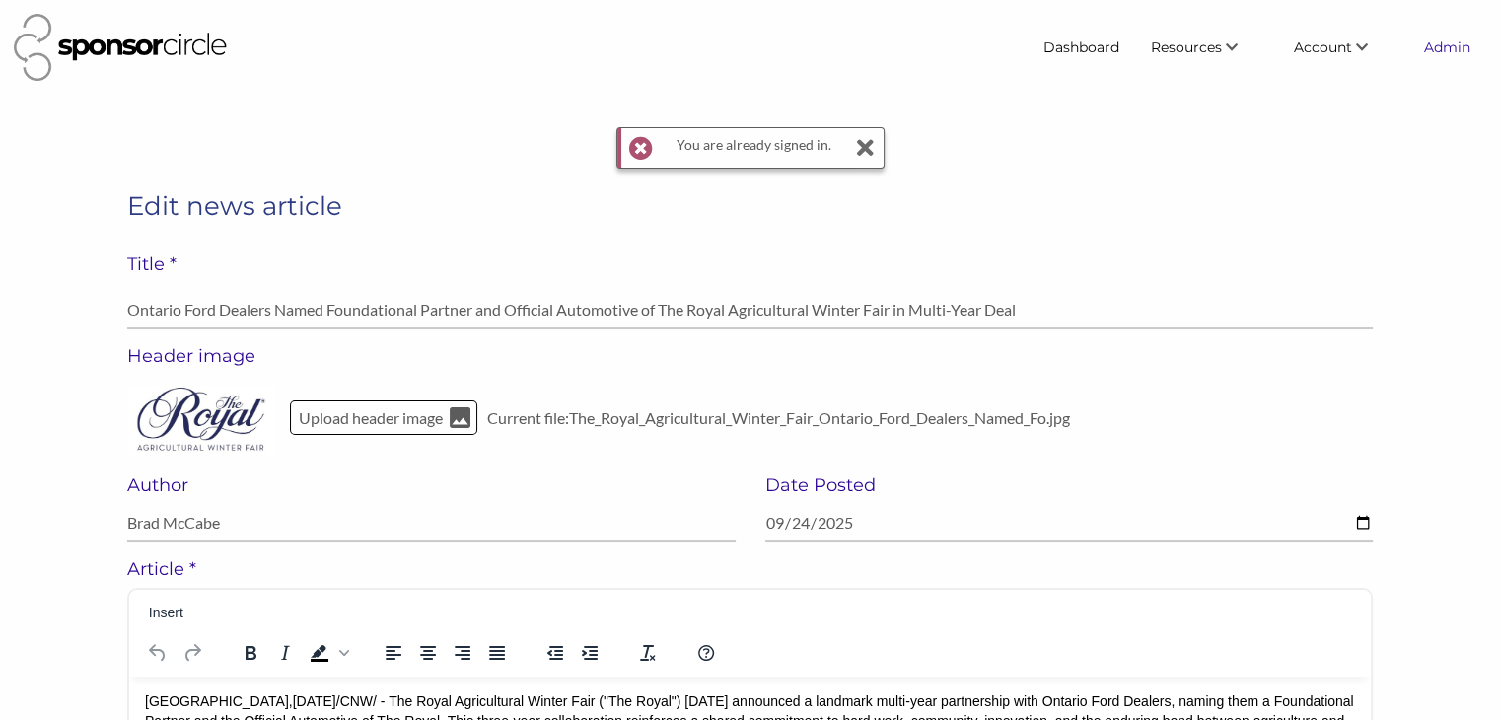
click at [1451, 46] on link "Admin" at bounding box center [1447, 48] width 78 height 36
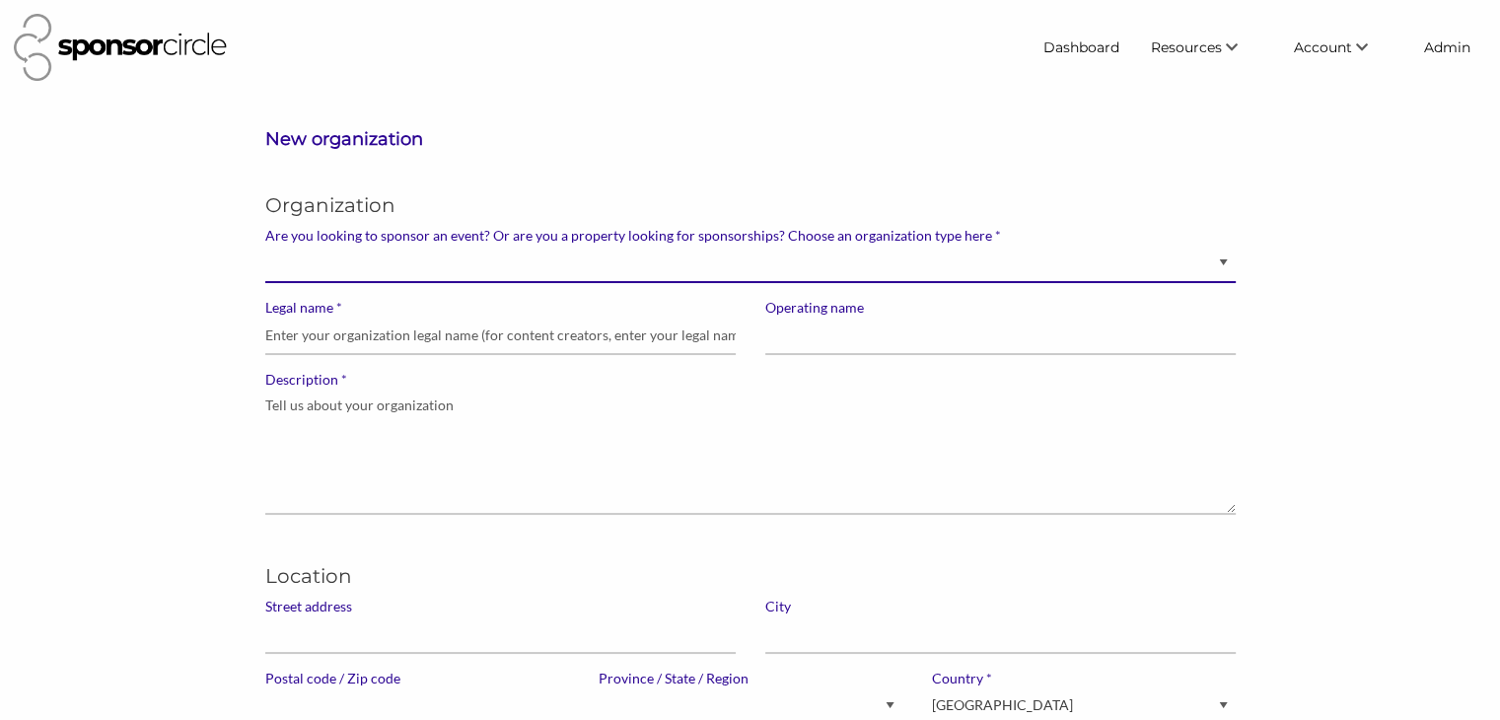
click at [1194, 273] on select "Brand manager looking to sell to or sponsor events and sports teams Event organ…" at bounding box center [750, 264] width 970 height 38
select select "Sponsor"
click at [265, 245] on select "Brand manager looking to sell to or sponsor events and sports teams Event organ…" at bounding box center [750, 264] width 970 height 38
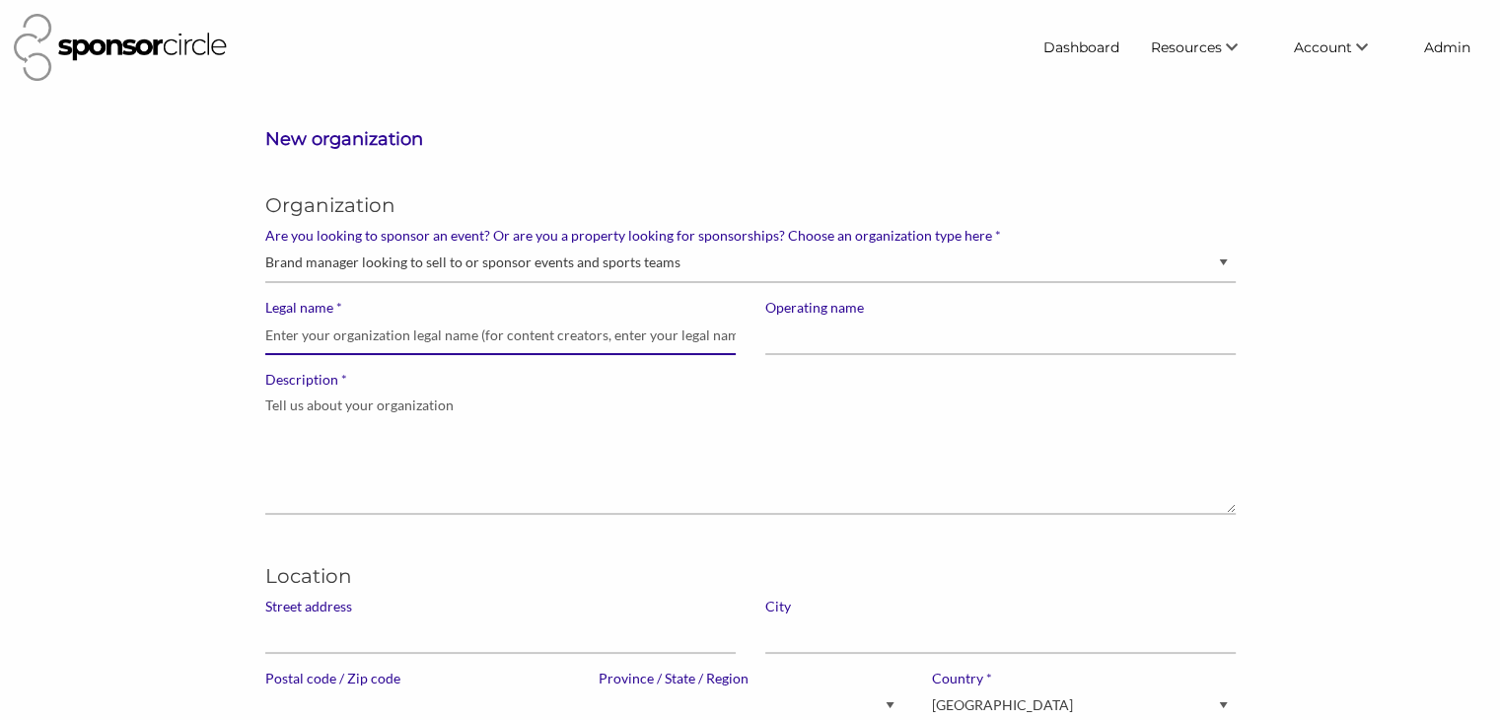
click at [495, 333] on input "* Legal name" at bounding box center [500, 336] width 470 height 38
paste input "Ontario Ford Dealers"
type input "Ontario Ford Dealers"
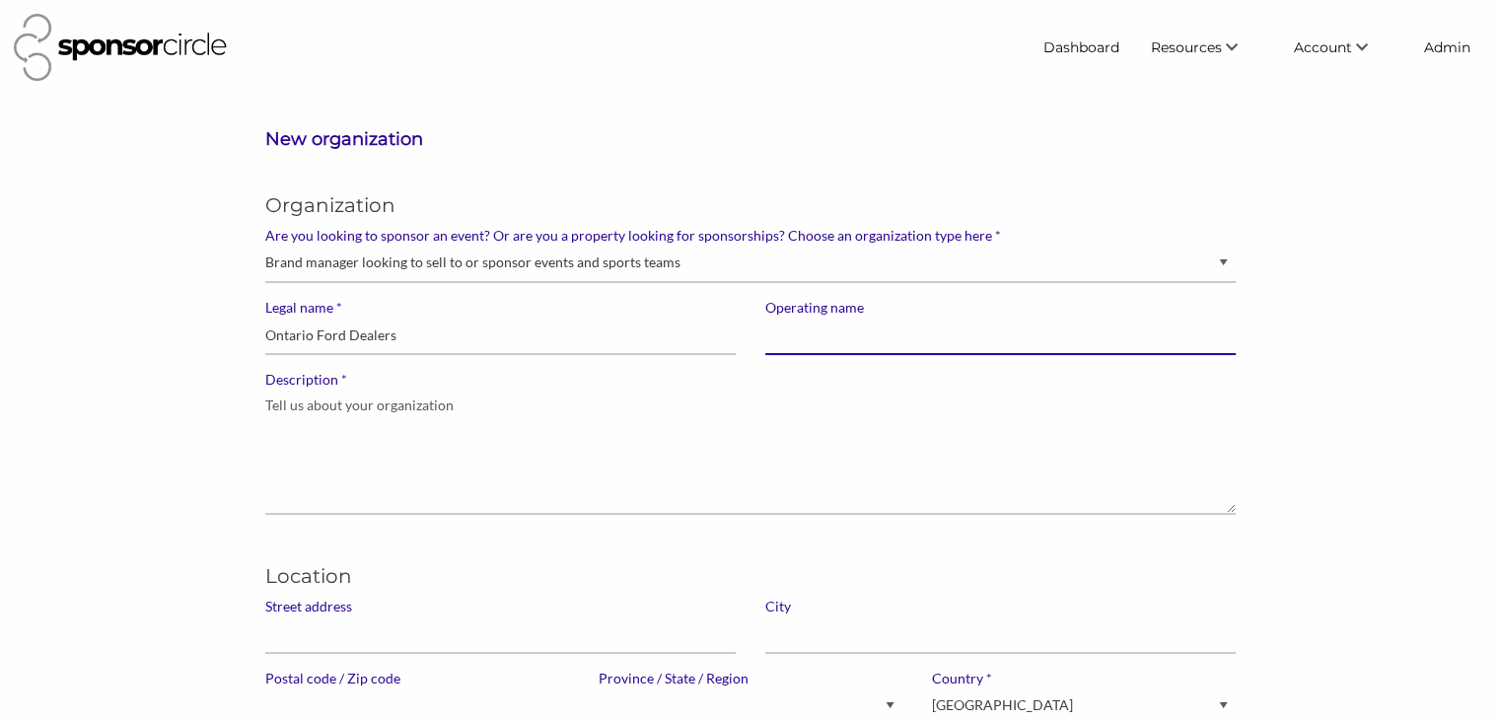
click at [829, 345] on input "Operating name" at bounding box center [1000, 336] width 470 height 38
paste input "Ontario Ford Dealers"
type input "Ontario Ford Dealers"
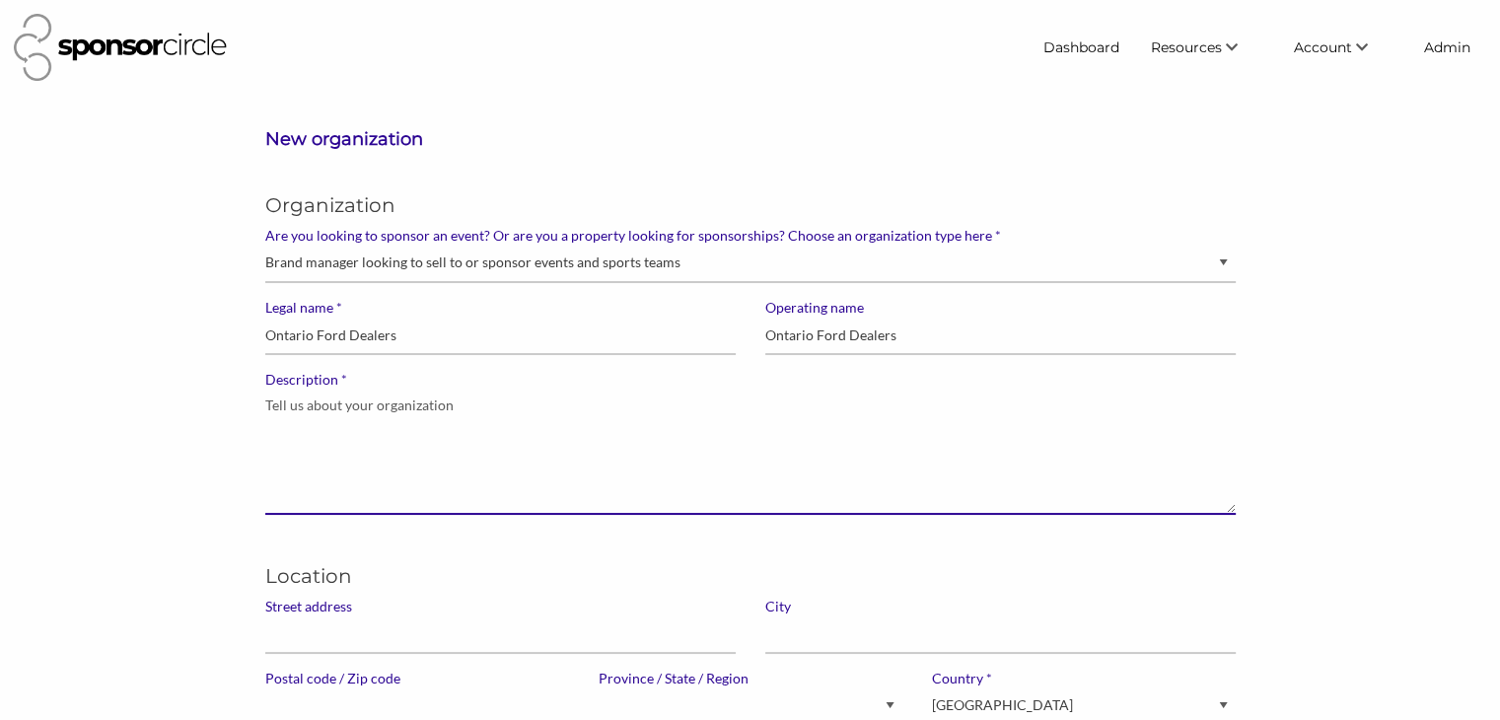
click at [682, 435] on textarea "* Description" at bounding box center [750, 452] width 970 height 126
paste textarea "The Ontario Ford Dealers represent the largest Ford Dealer Association in [GEOG…"
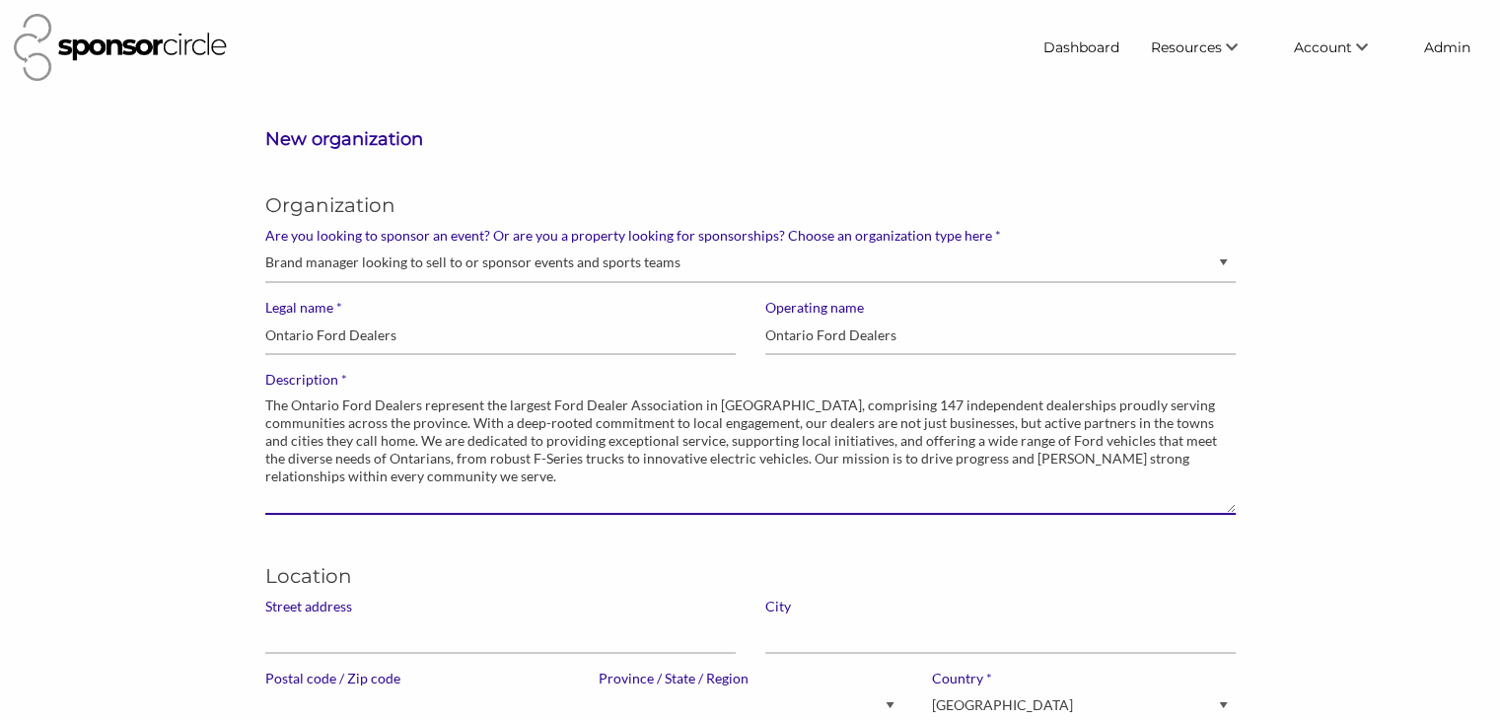
type textarea "The Ontario Ford Dealers represent the largest Ford Dealer Association in [GEOG…"
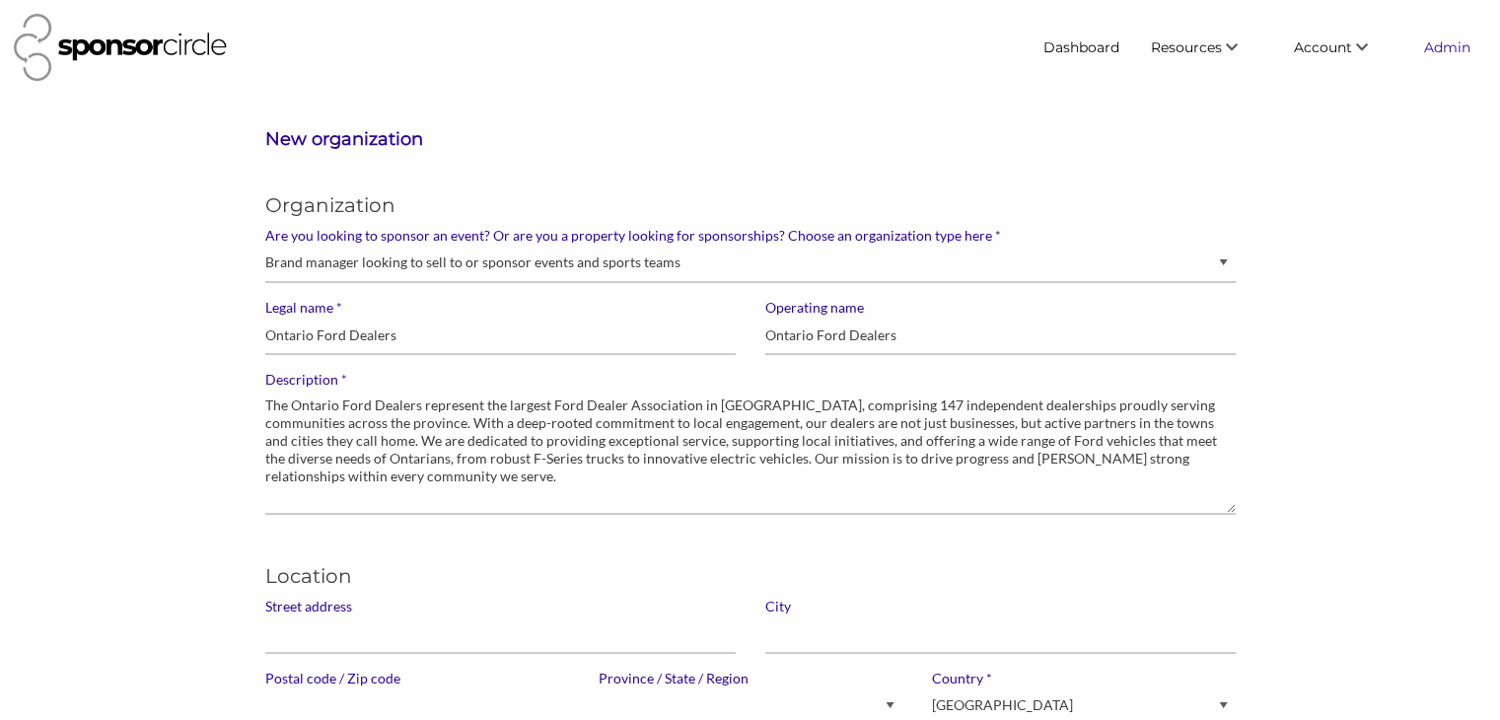
click at [1443, 48] on link "Admin" at bounding box center [1447, 48] width 78 height 36
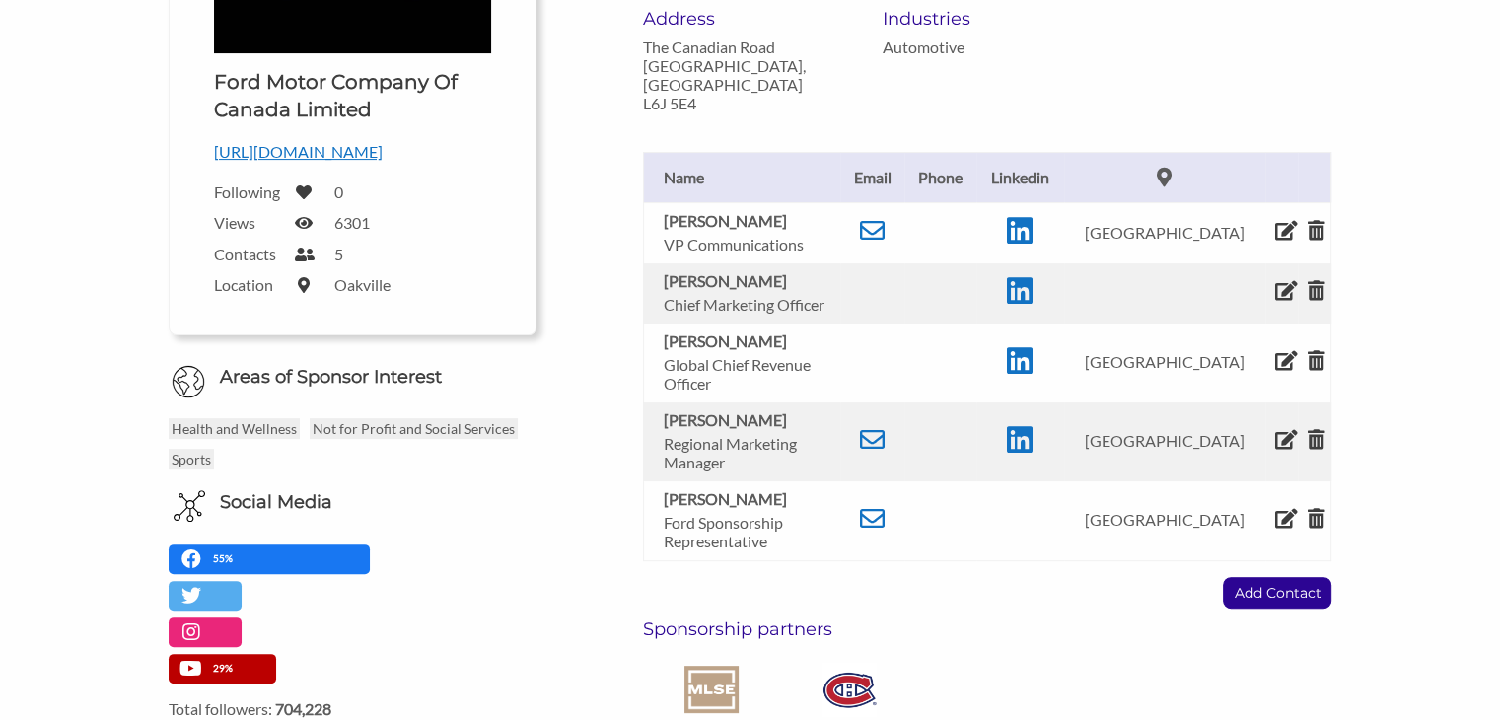
scroll to position [496, 0]
click at [1278, 601] on p "Add Contact" at bounding box center [1277, 594] width 107 height 30
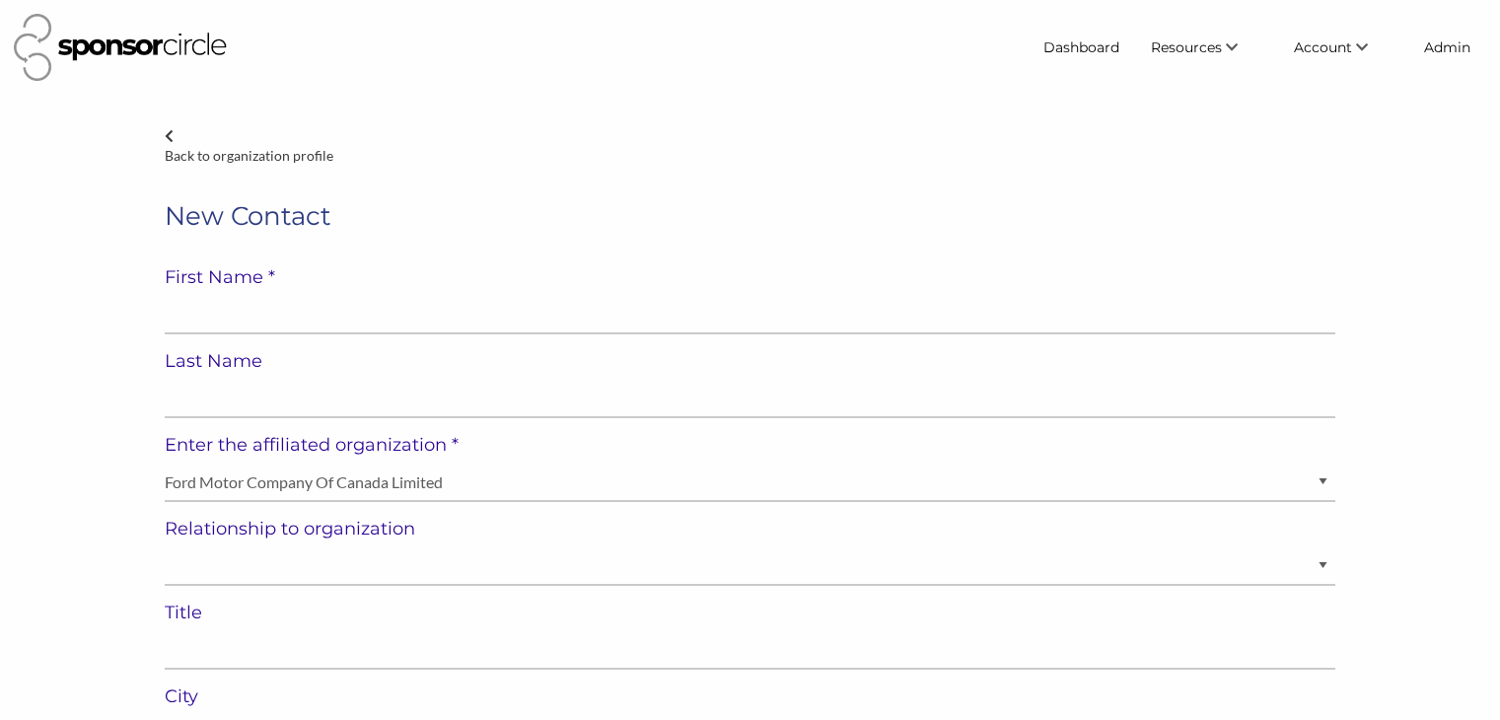
select select "[GEOGRAPHIC_DATA]"
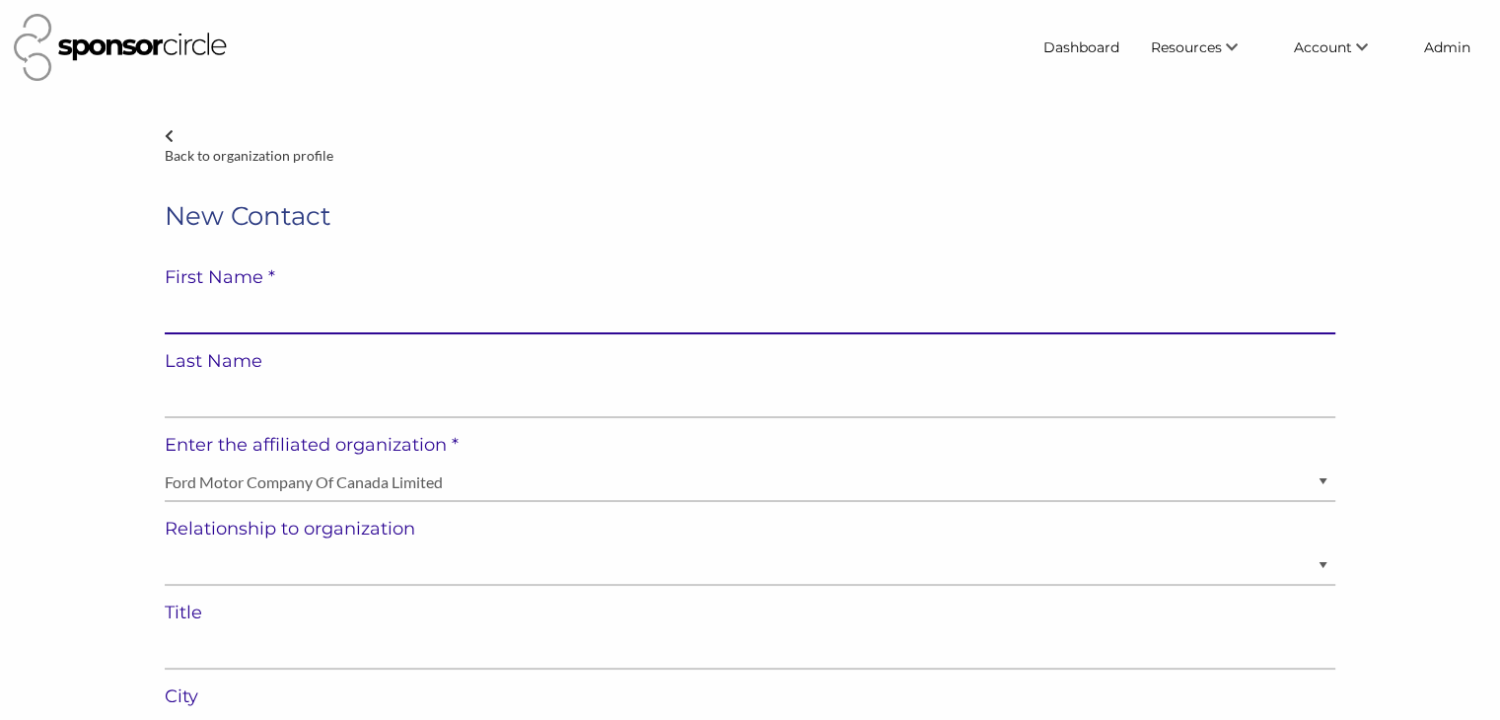
click at [446, 321] on input "text" at bounding box center [750, 315] width 1171 height 38
paste input "David Cotton"
type input "David Cotton"
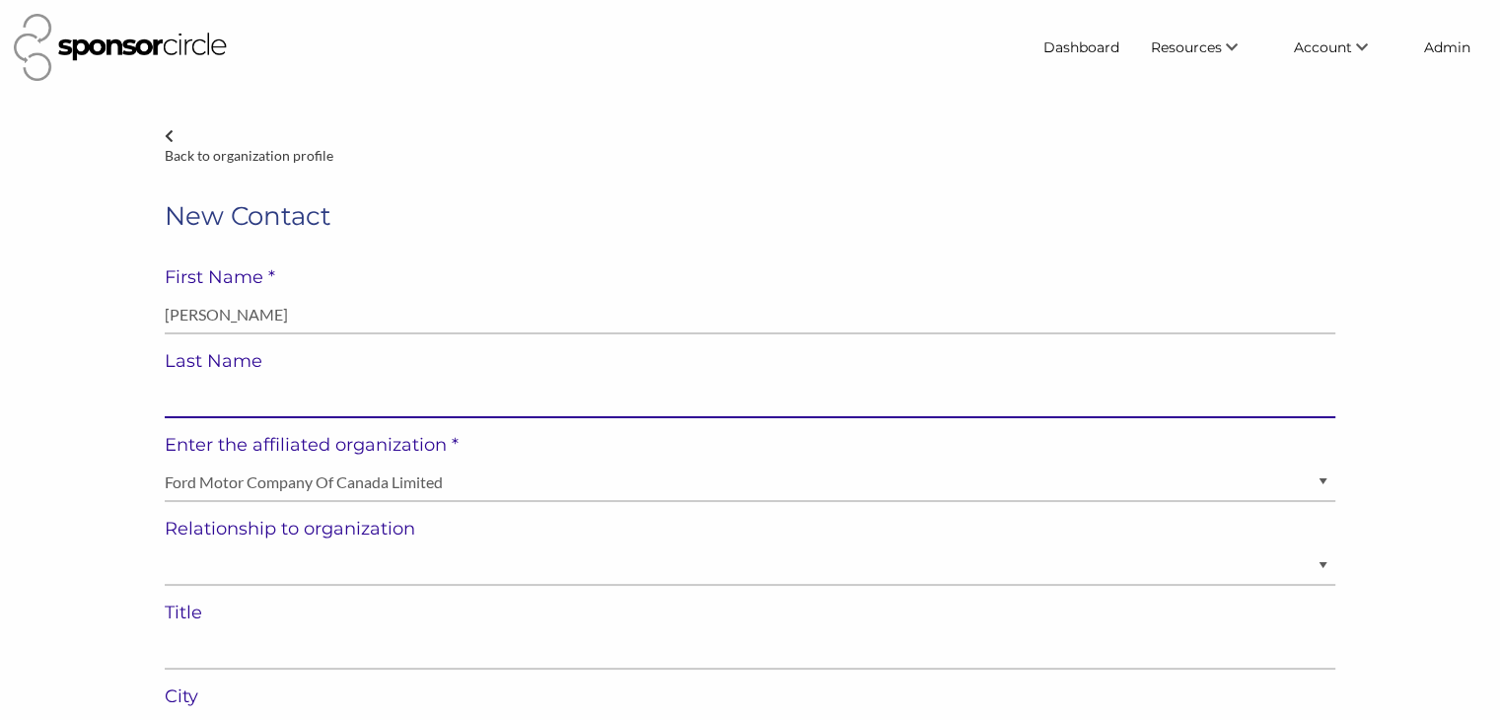
click at [347, 395] on input "text" at bounding box center [750, 399] width 1171 height 38
paste input "David Cotton"
type input "David Cotton"
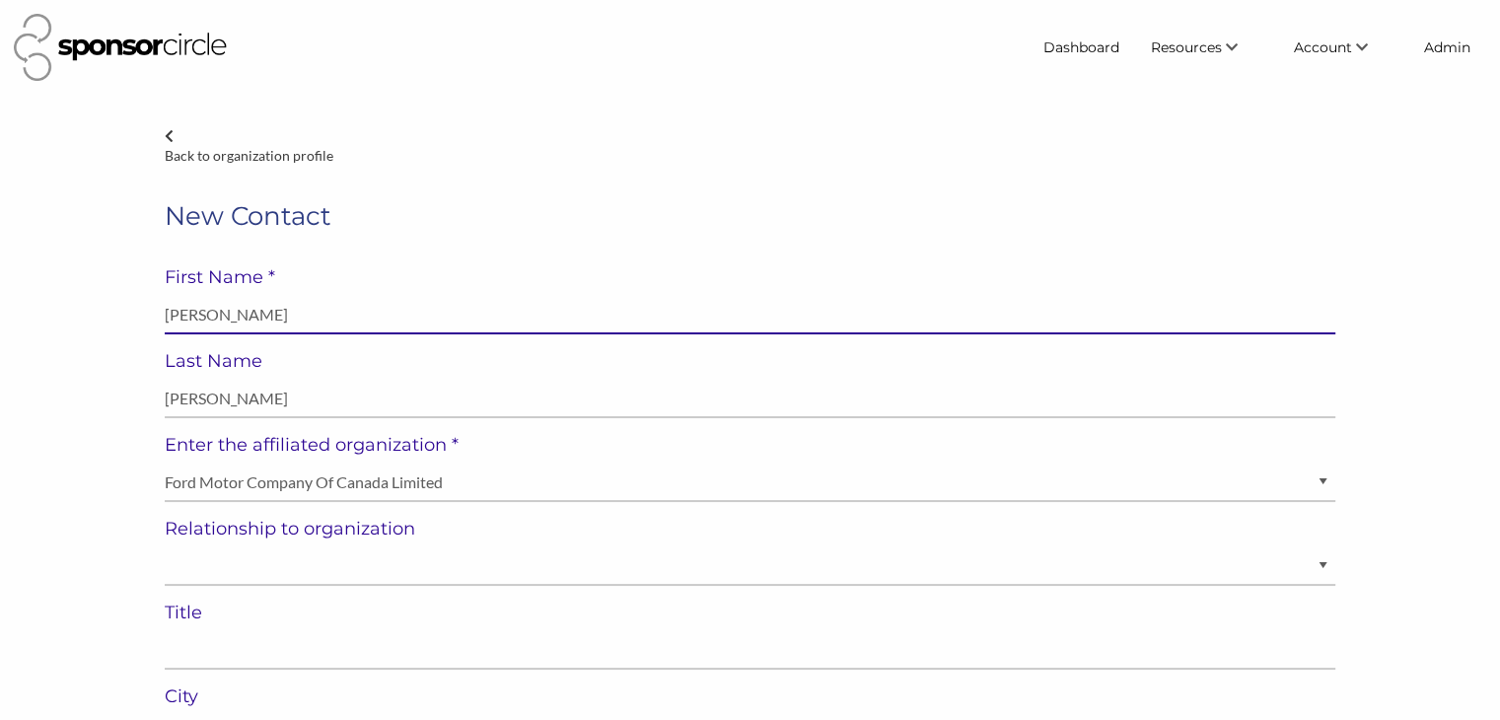
click at [229, 316] on input "David Cotton" at bounding box center [750, 315] width 1171 height 38
type input "David"
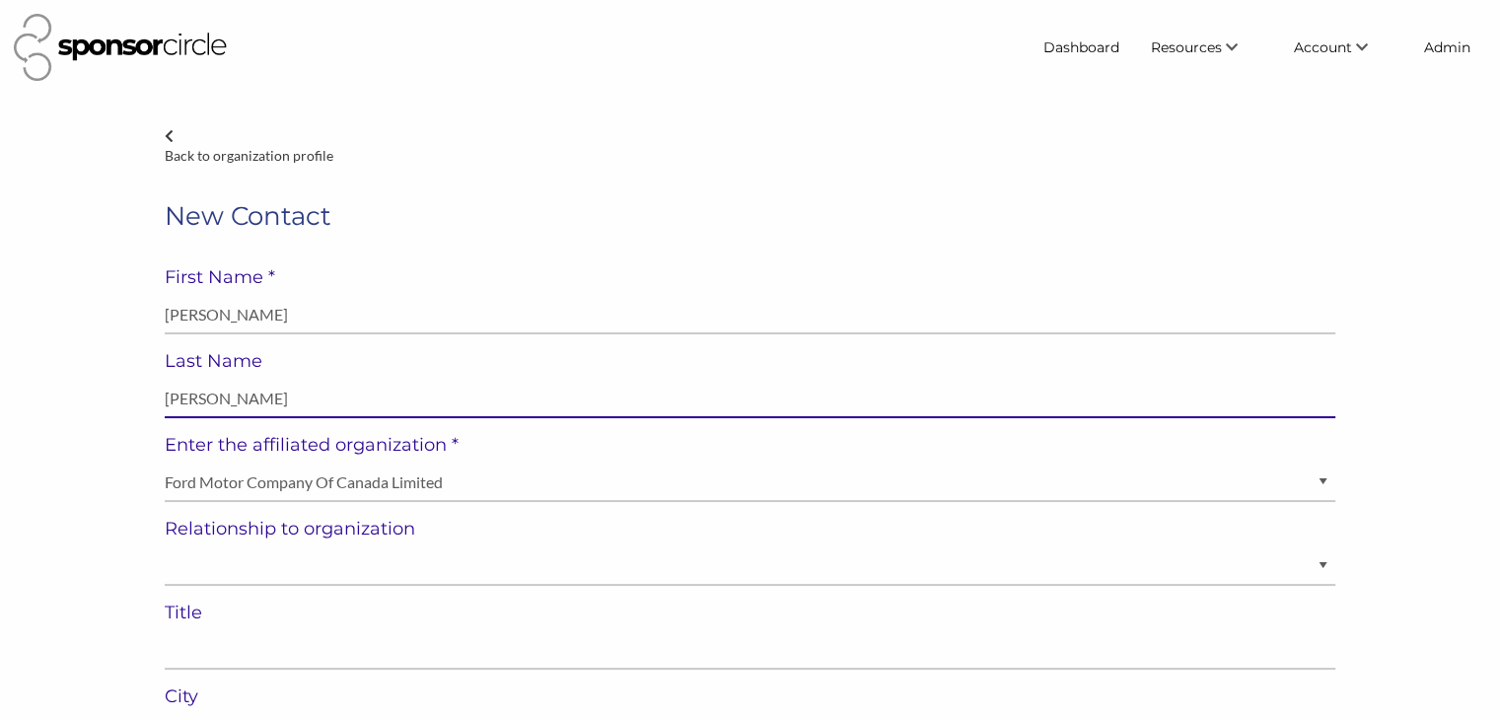
click at [183, 394] on input "David Cotton" at bounding box center [750, 399] width 1171 height 38
type input "Cotton"
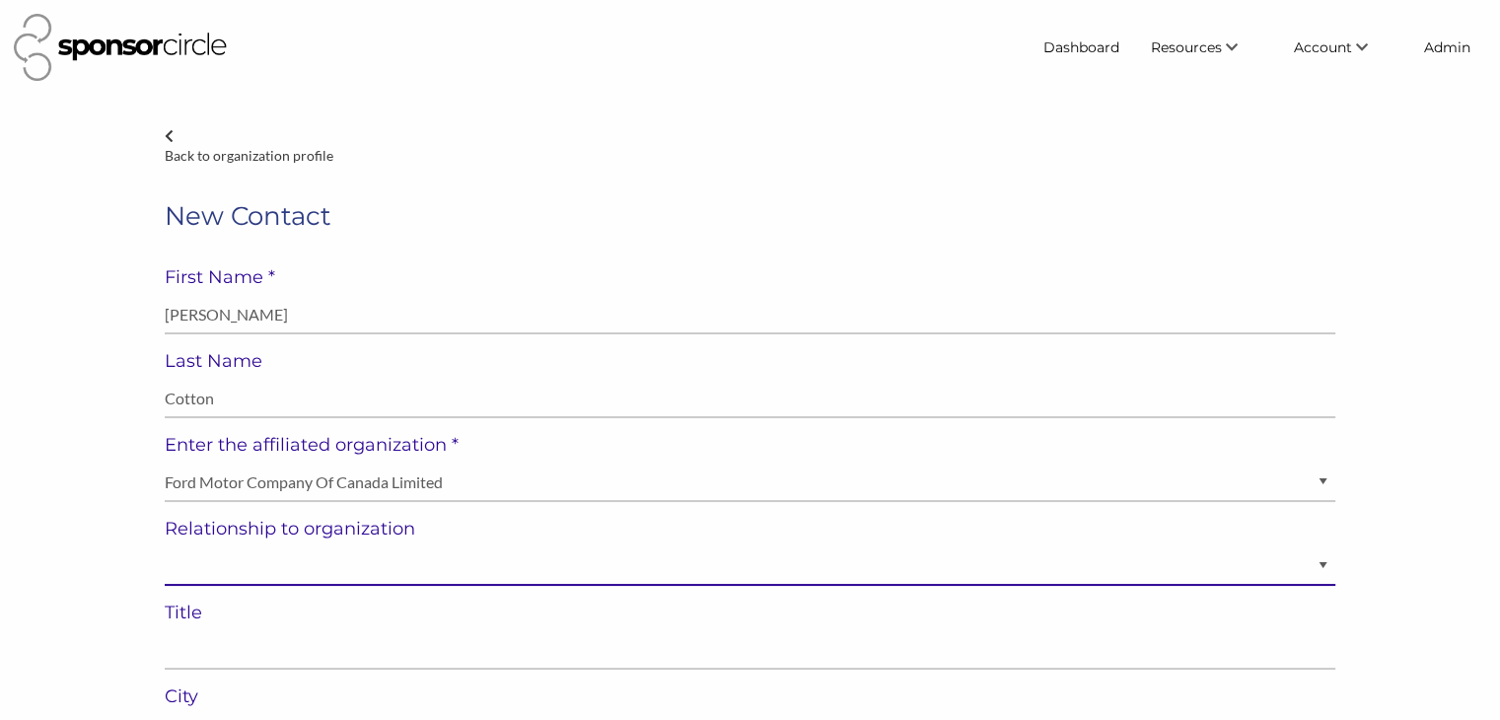
click at [230, 561] on select "Staff Volunteer" at bounding box center [750, 566] width 1171 height 38
select select "Staff"
click at [165, 547] on select "Staff Volunteer" at bounding box center [750, 566] width 1171 height 38
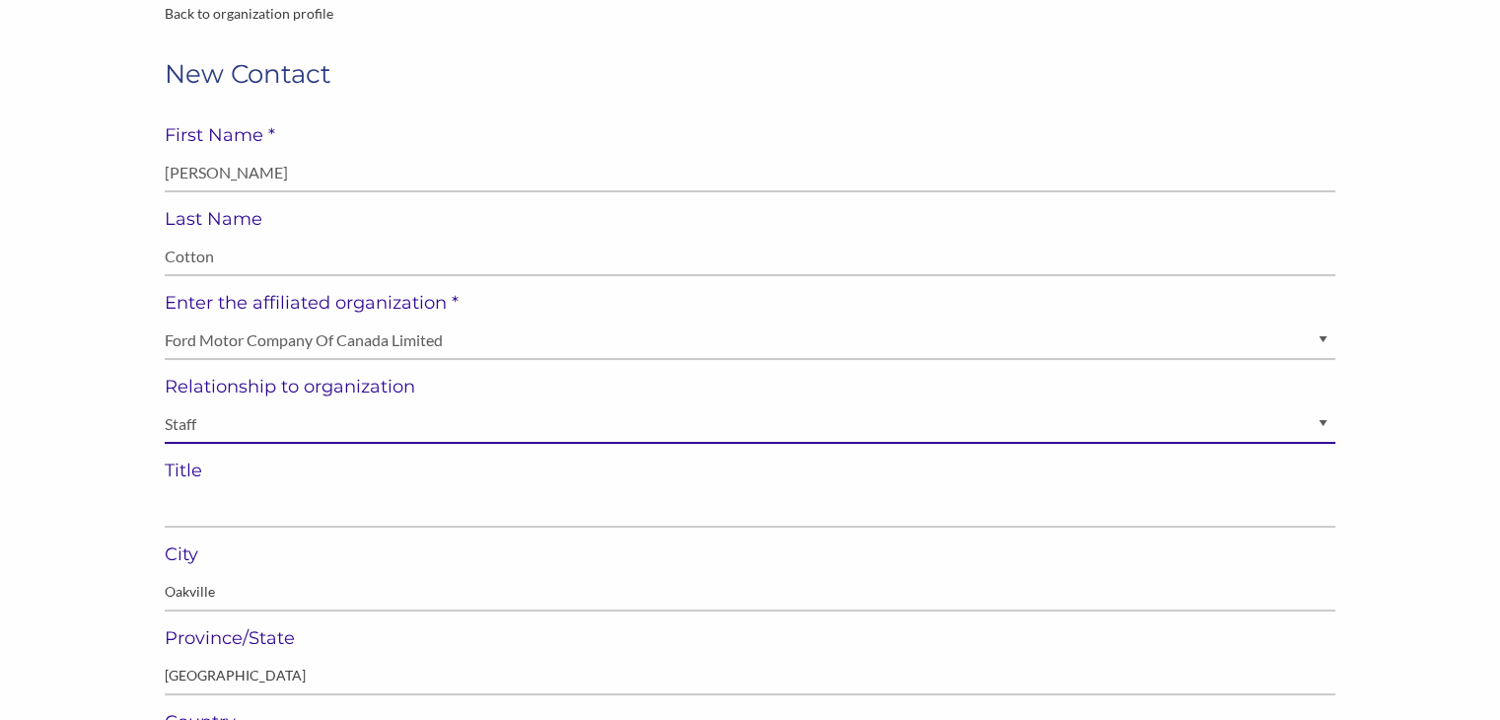
scroll to position [150, 0]
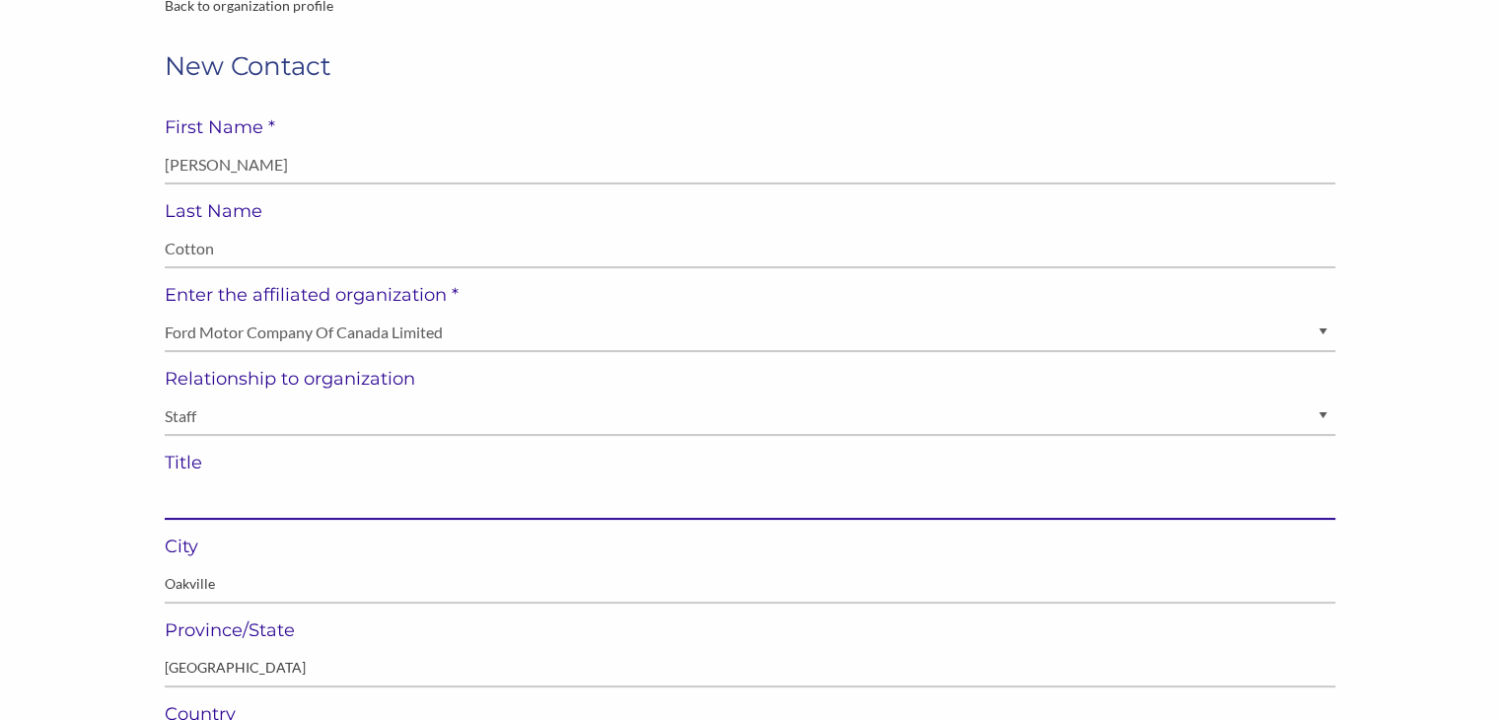
click at [564, 494] on input "text" at bounding box center [750, 500] width 1171 height 38
paste input "Regional Marketing Manager"
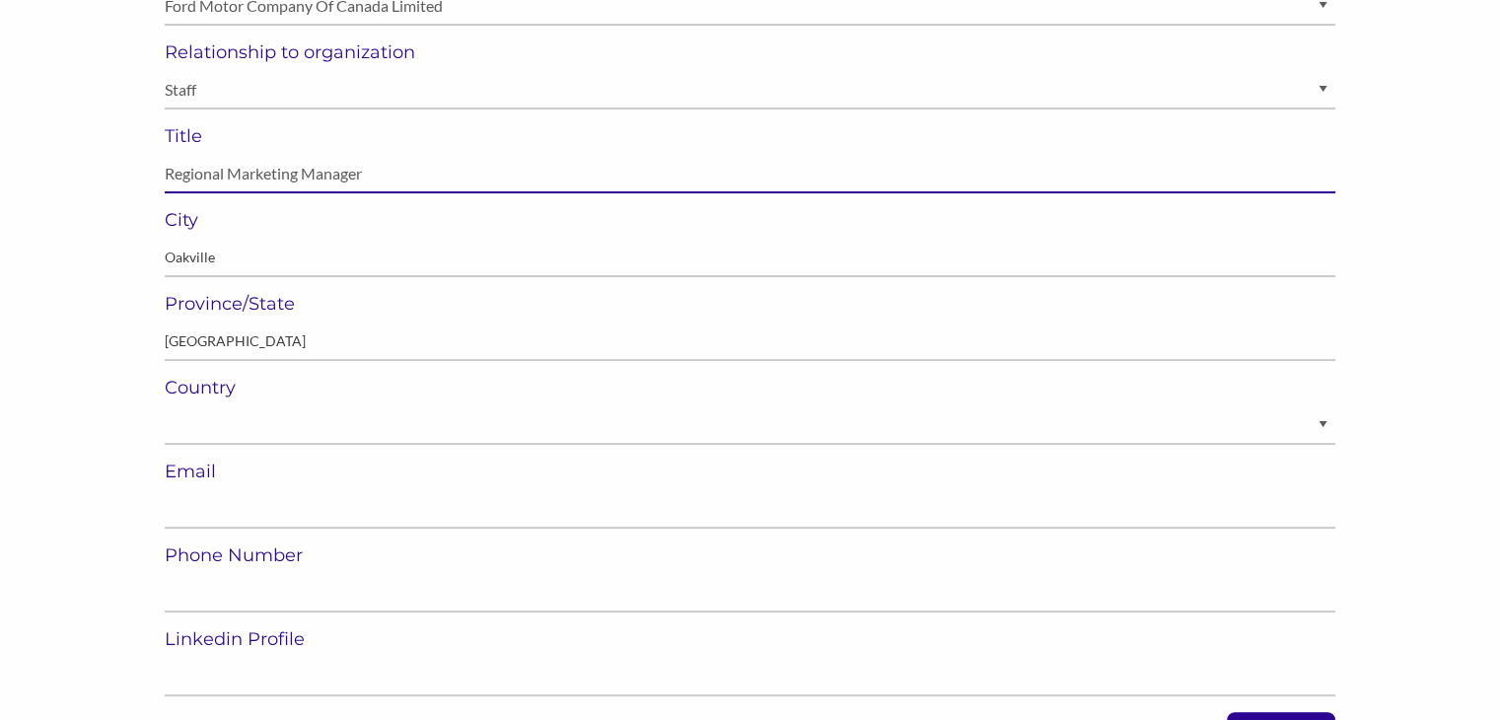
scroll to position [477, 0]
type input "Regional Marketing Manager"
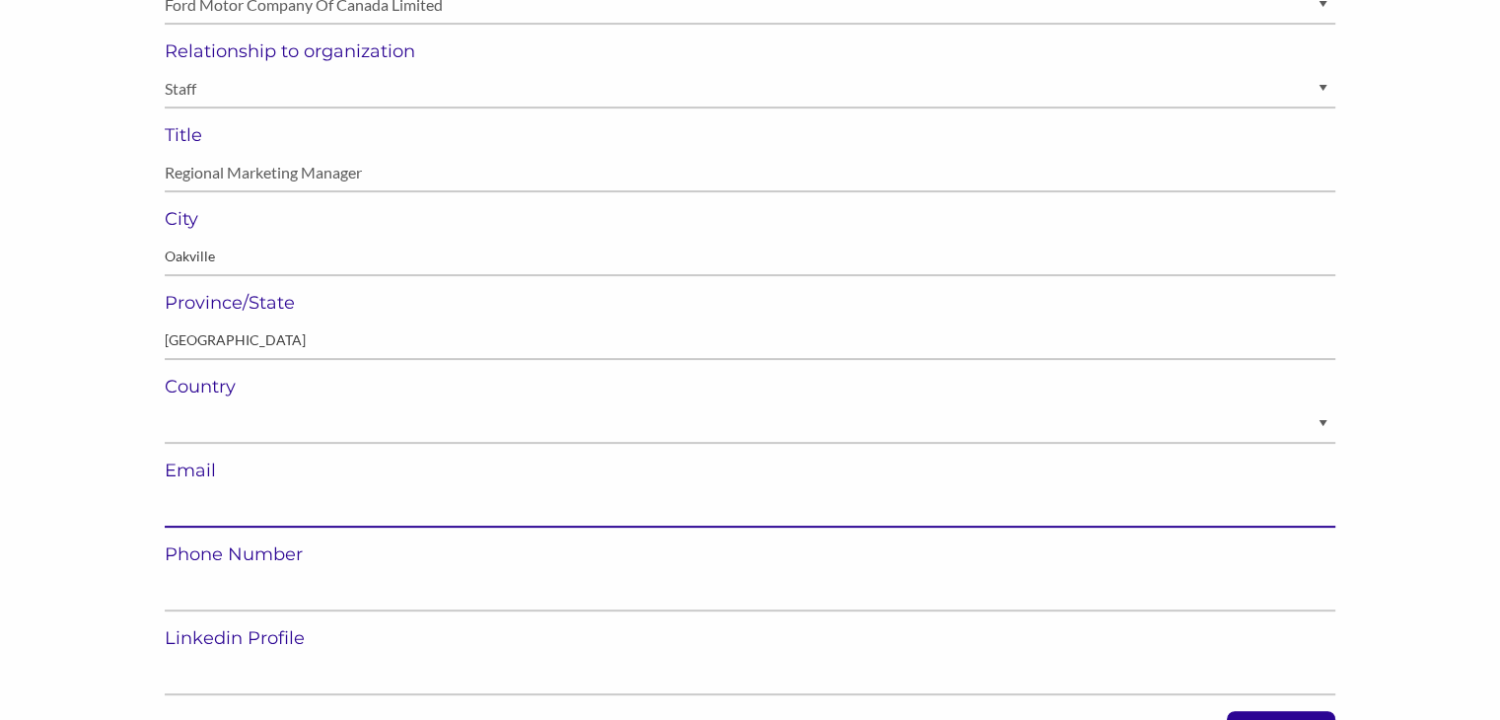
click at [642, 514] on input "email" at bounding box center [750, 508] width 1171 height 38
paste input "Dcotto12@ford.com"
type input "Dcotto12@ford.com"
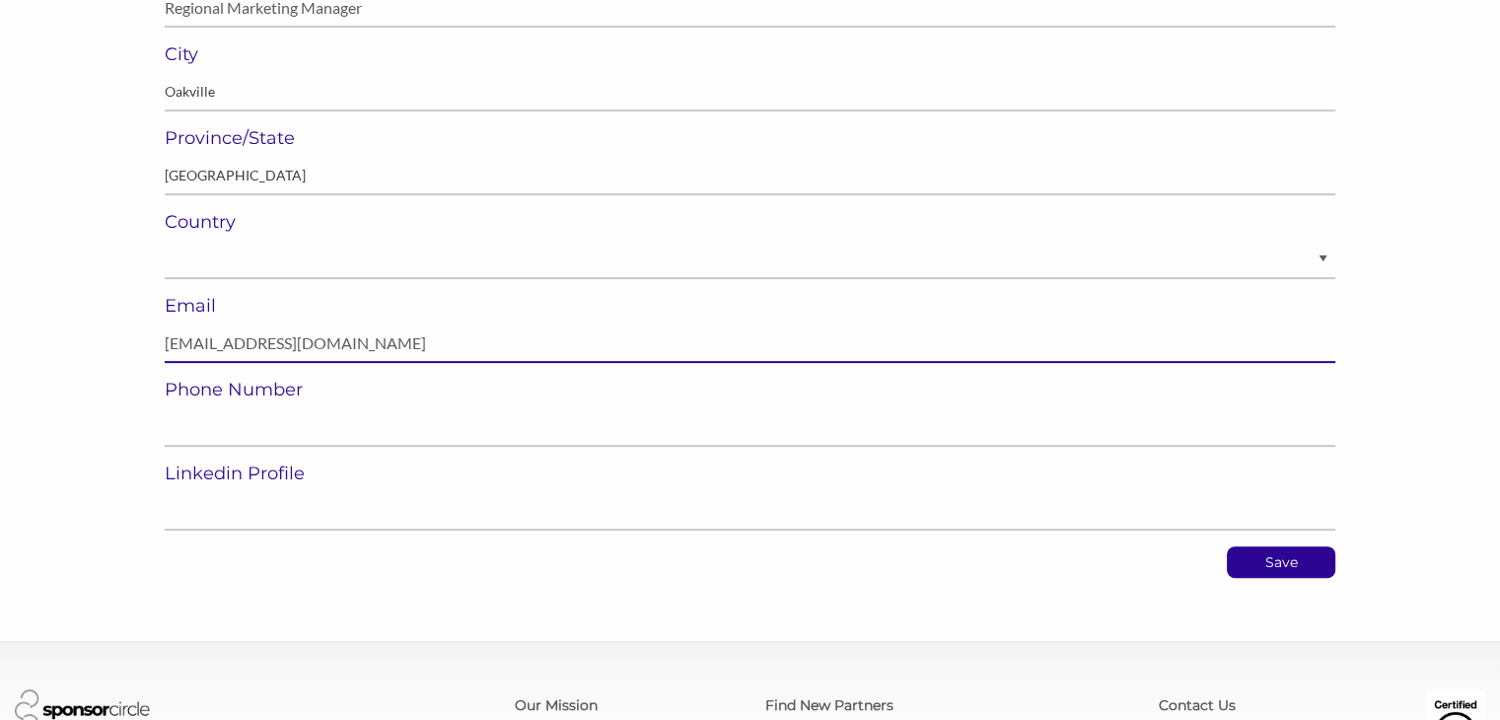
scroll to position [645, 0]
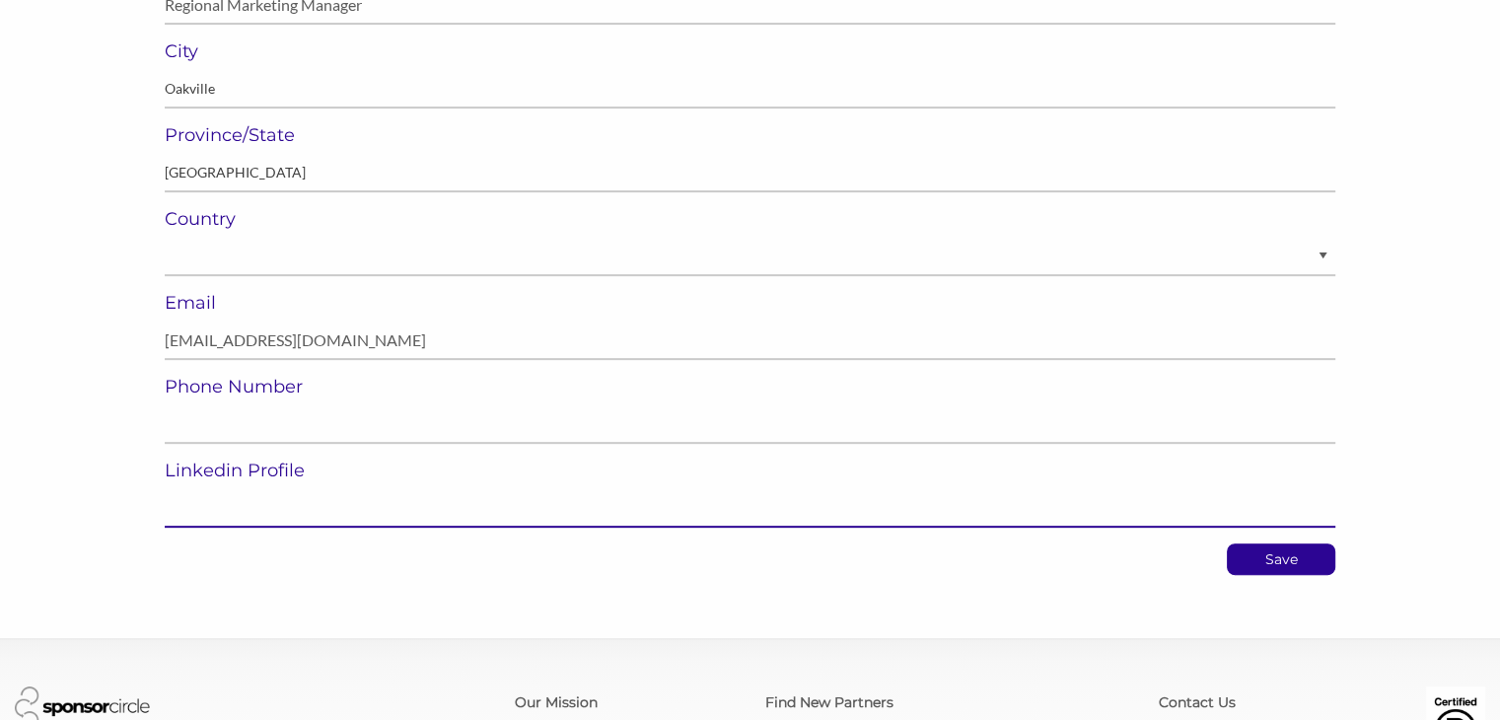
click at [496, 513] on input "url" at bounding box center [750, 508] width 1171 height 38
paste input "https://www.linkedin.com/in/david-cotton-394802105/"
type input "https://www.linkedin.com/in/david-cotton-394802105/"
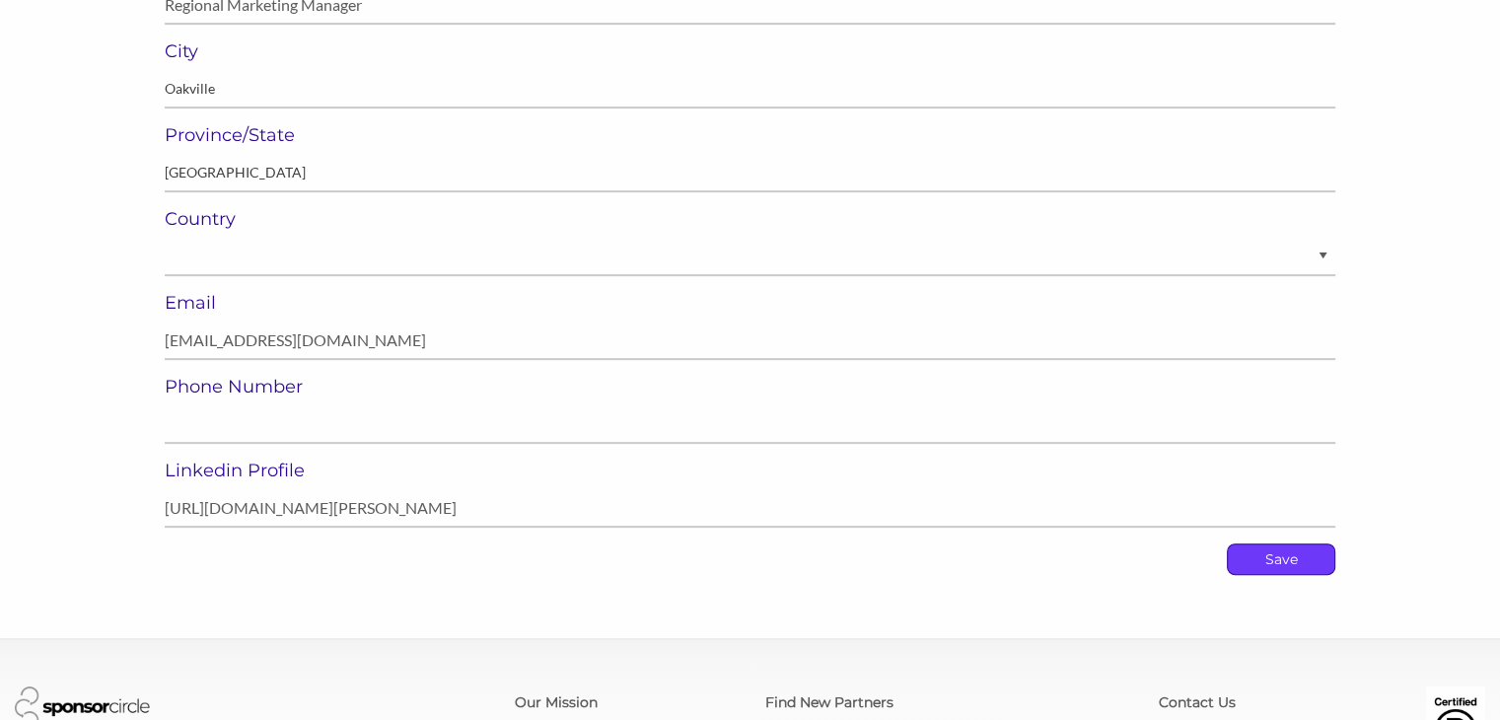
click at [1275, 560] on p "Save" at bounding box center [1281, 559] width 107 height 30
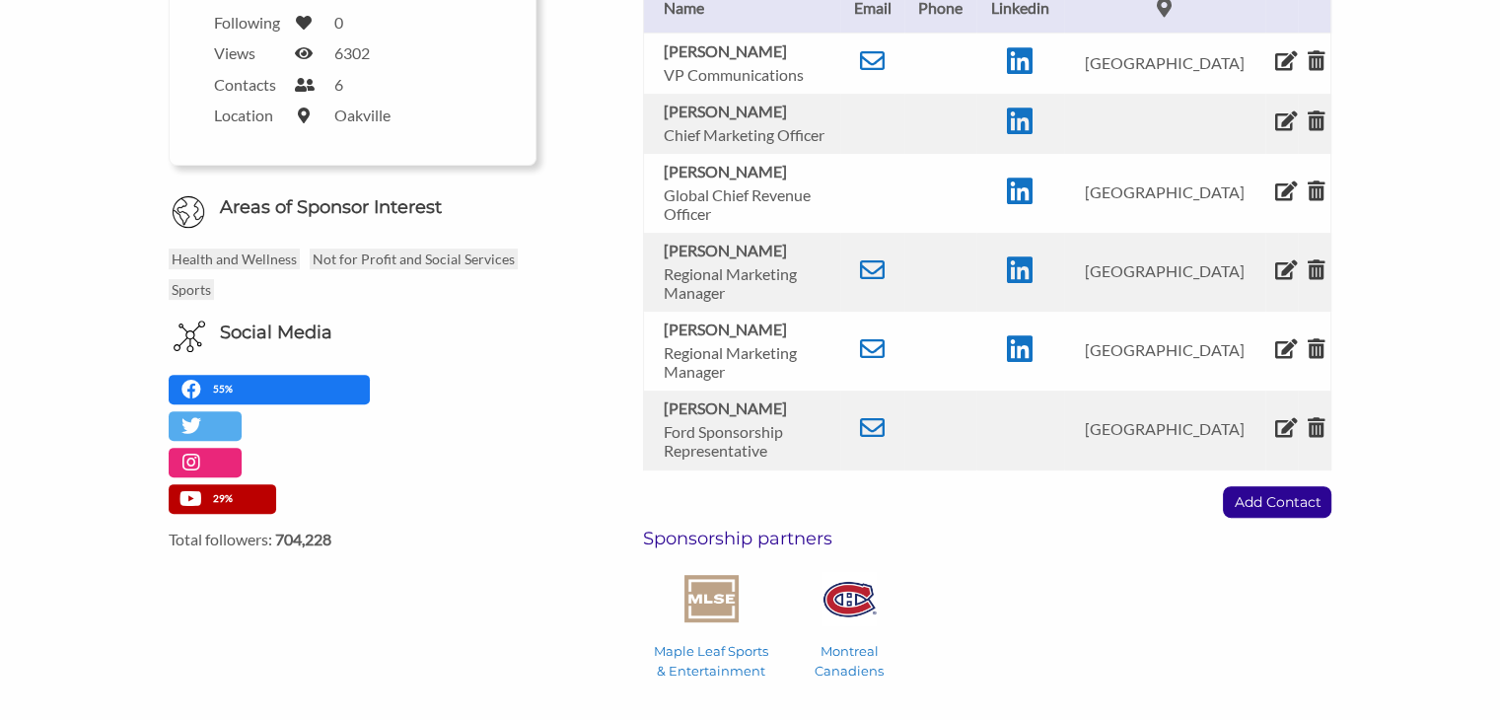
scroll to position [671, 0]
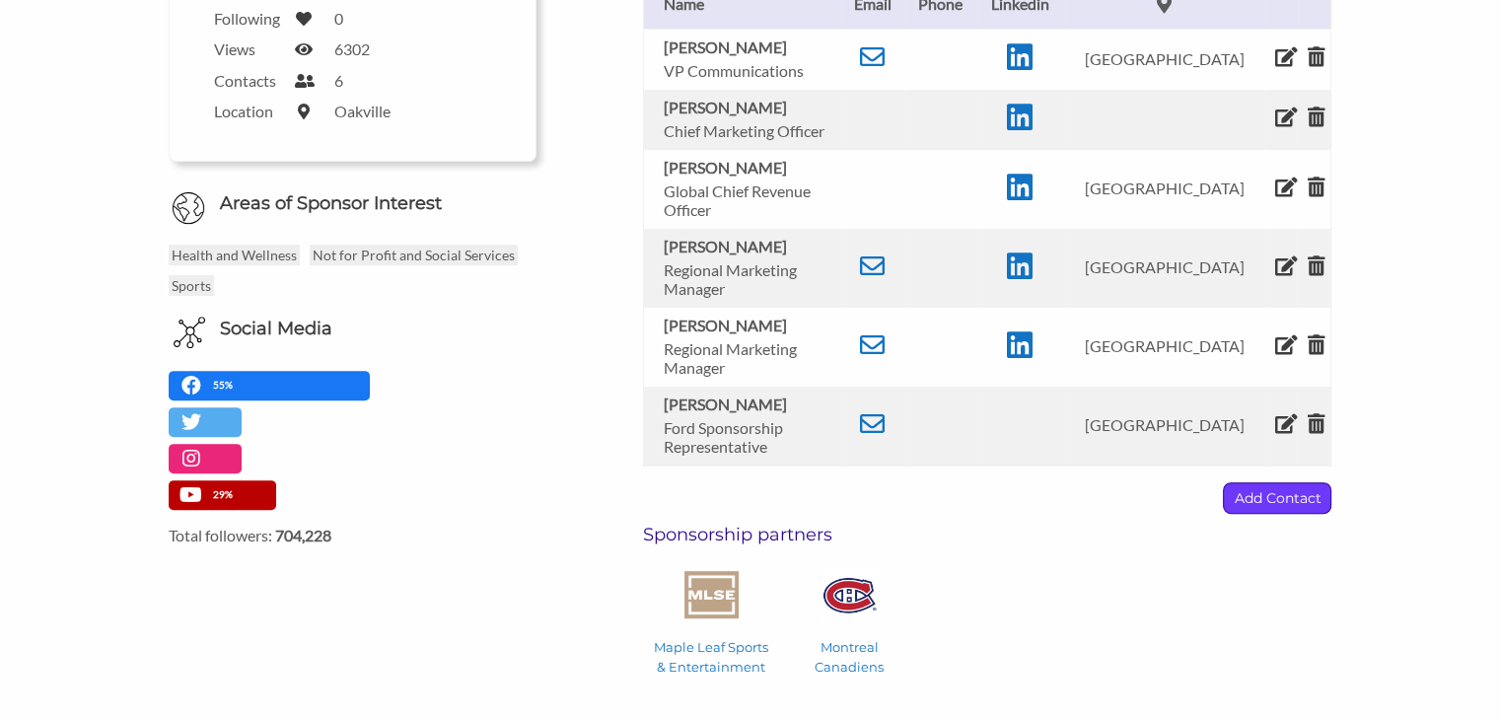
click at [1250, 502] on p "Add Contact" at bounding box center [1277, 498] width 107 height 30
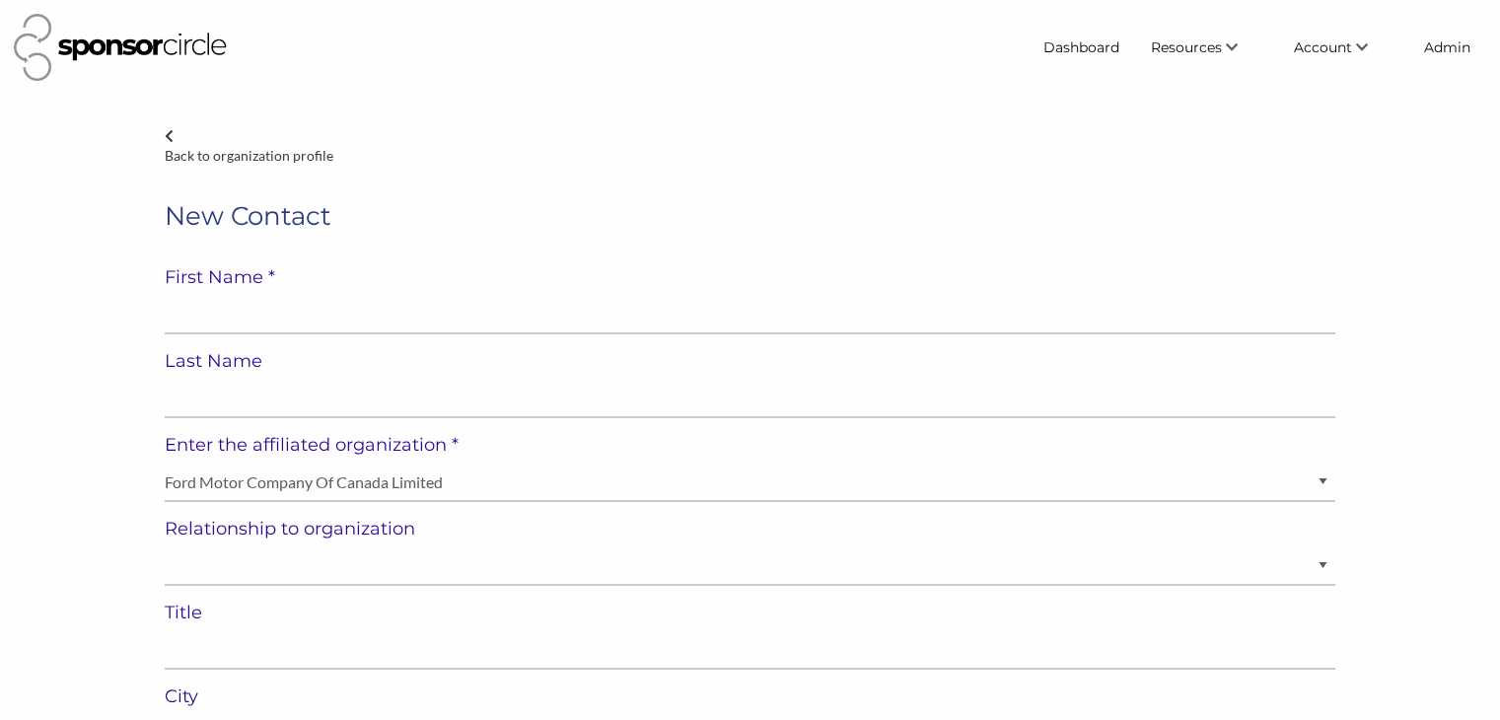
select select "[GEOGRAPHIC_DATA]"
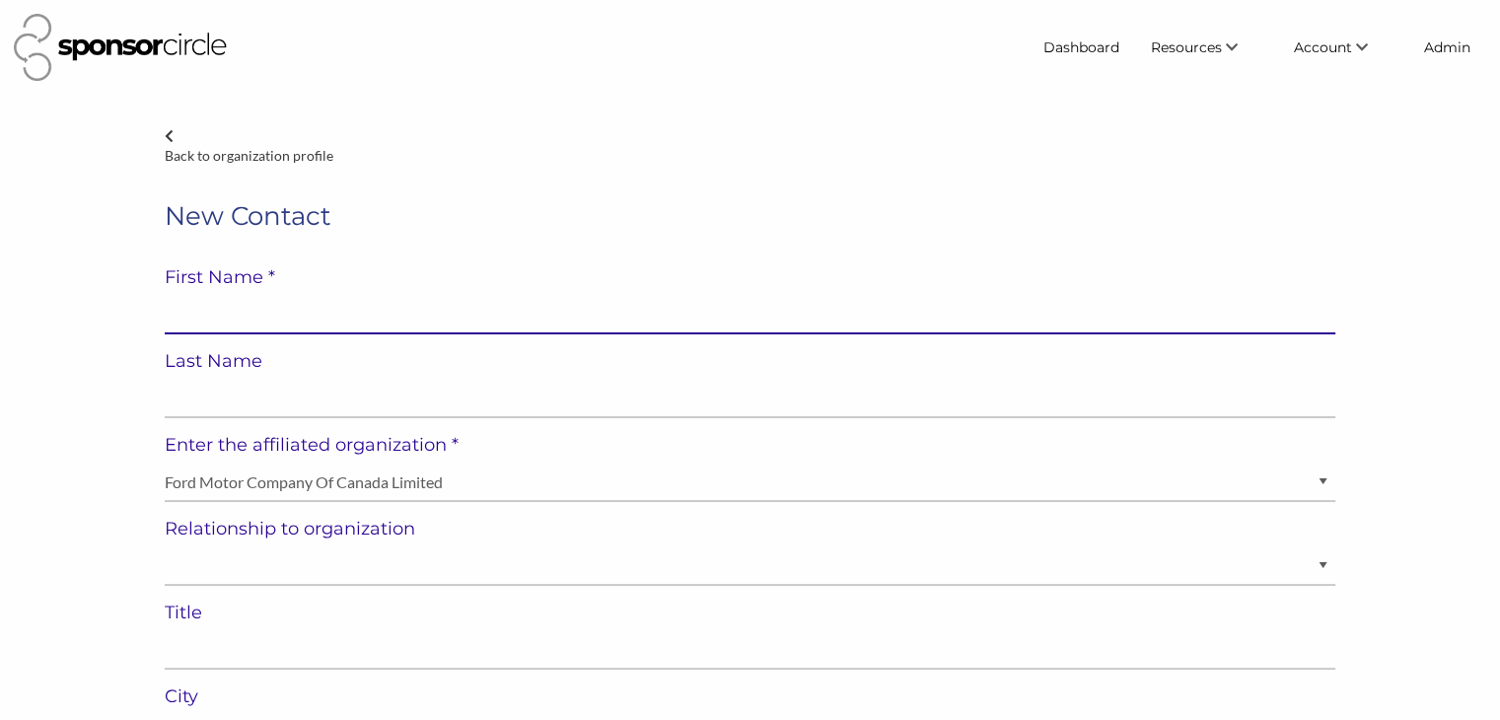
click at [600, 318] on input "text" at bounding box center [750, 315] width 1171 height 38
type input "Nathan"
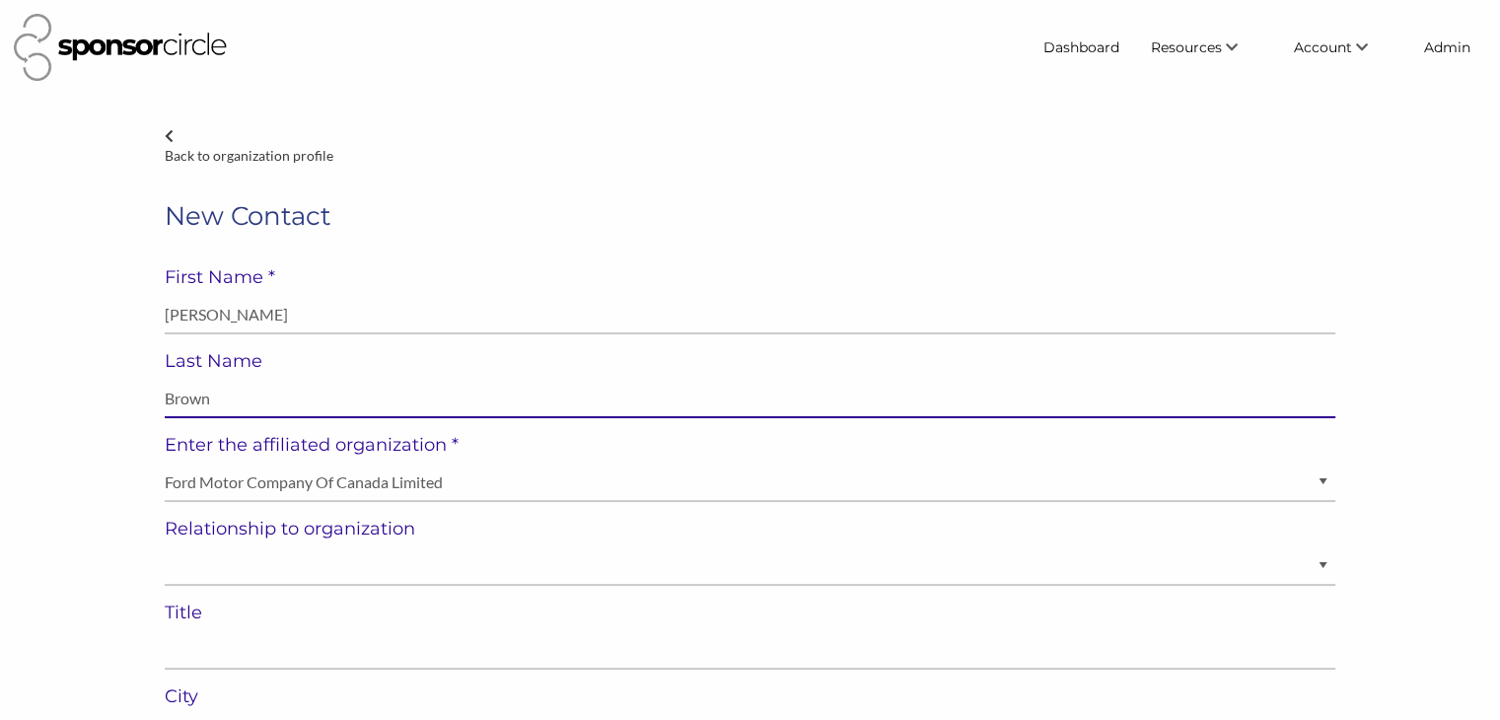
type input "Brown"
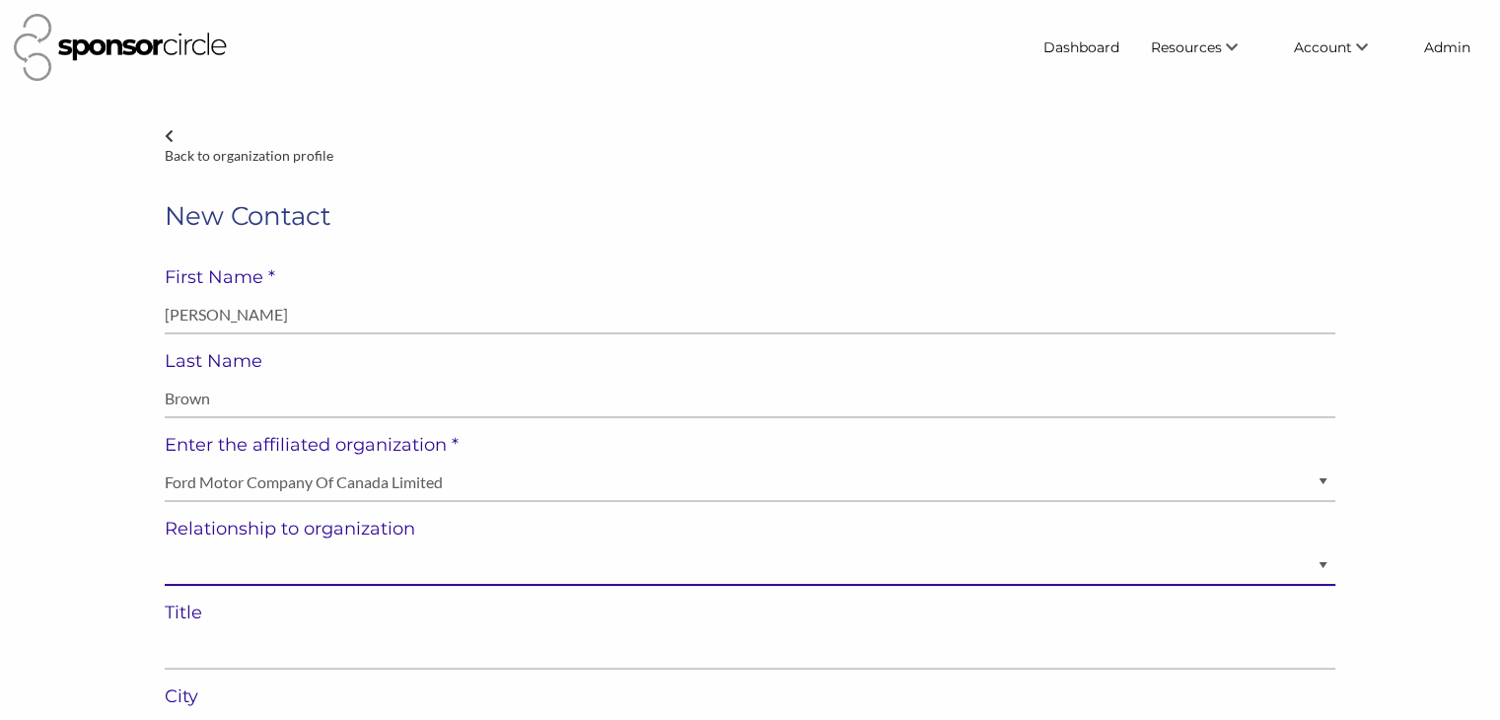
click at [460, 560] on select "Staff Volunteer" at bounding box center [750, 566] width 1171 height 38
select select "Staff"
click at [165, 547] on select "Staff Volunteer" at bounding box center [750, 566] width 1171 height 38
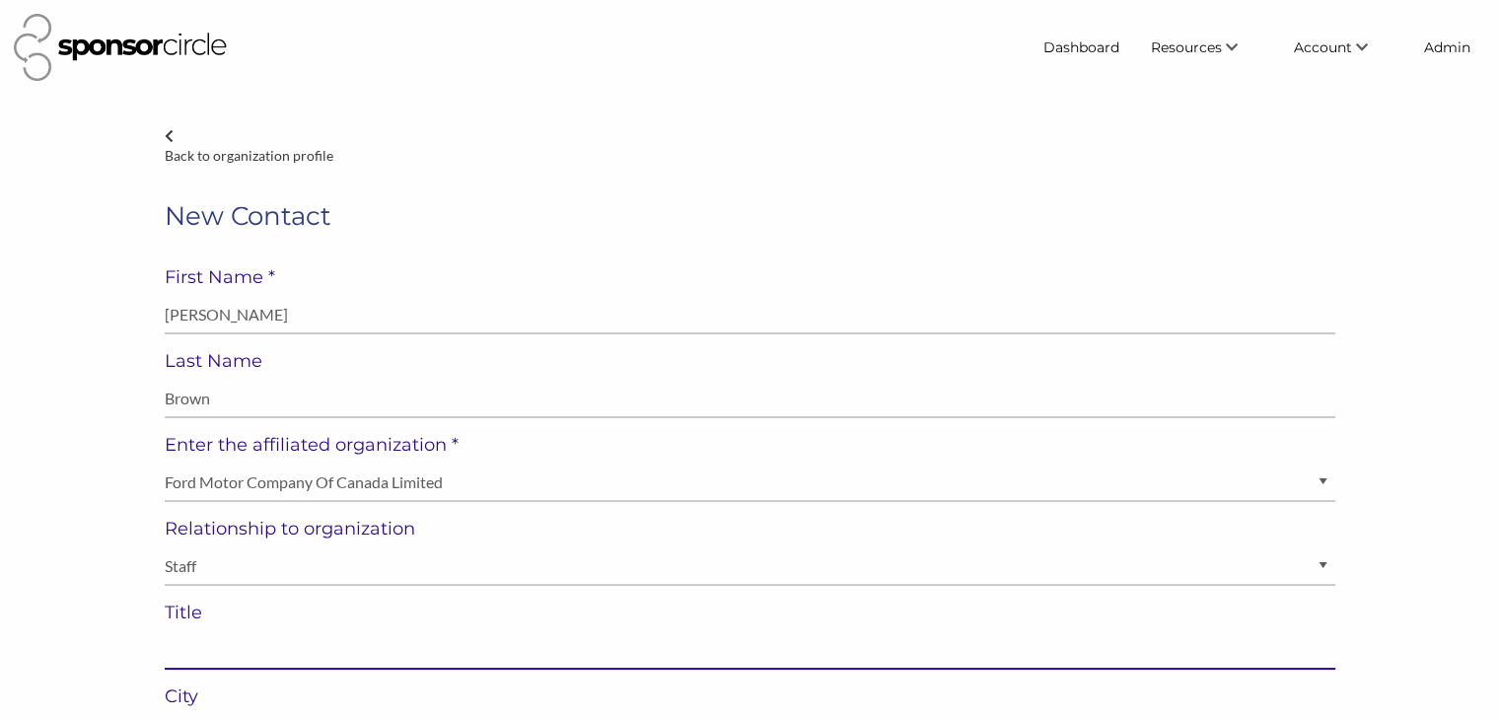
click at [526, 656] on input "text" at bounding box center [750, 650] width 1171 height 38
paste input "Ontario Ford Dealers Chairperson"
type input "Ontario Ford Dealers Chairperson"
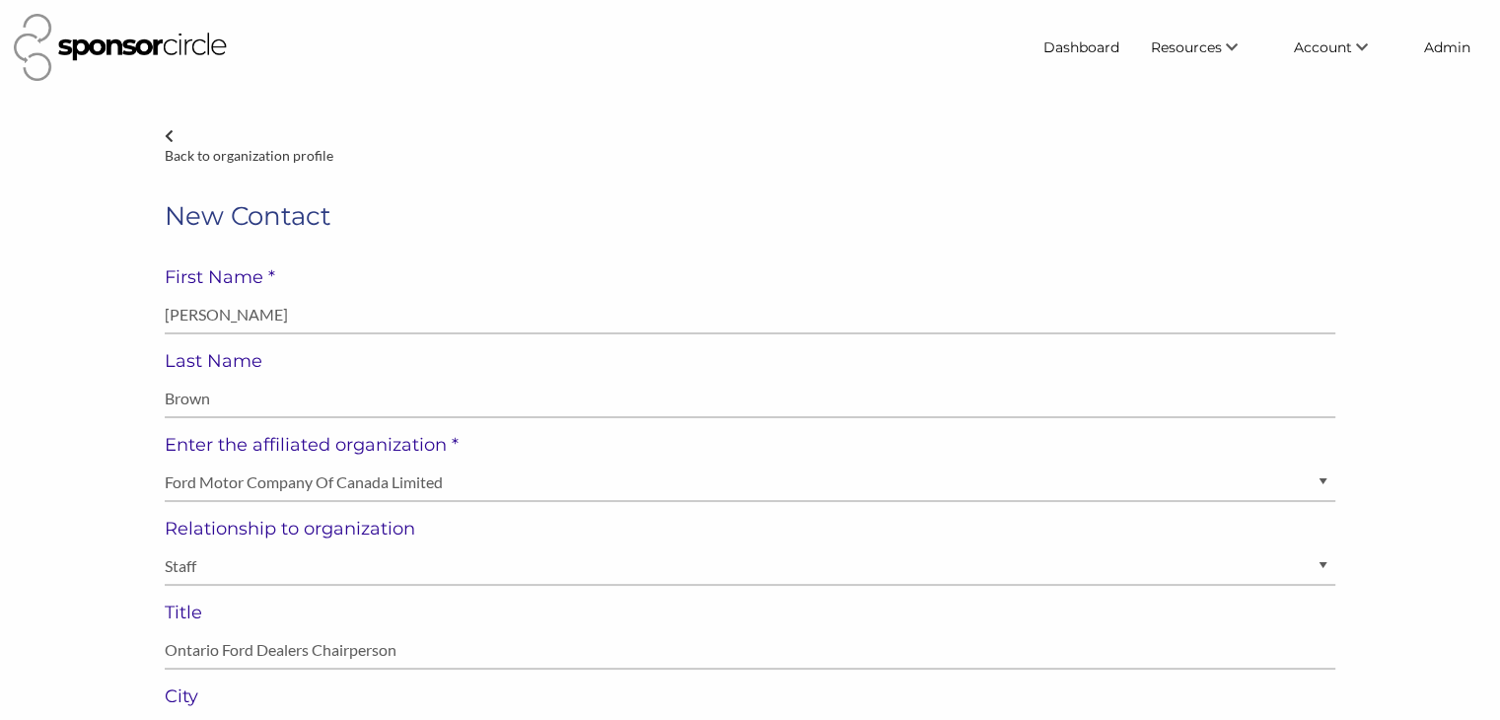
click at [169, 133] on icon at bounding box center [169, 136] width 9 height 14
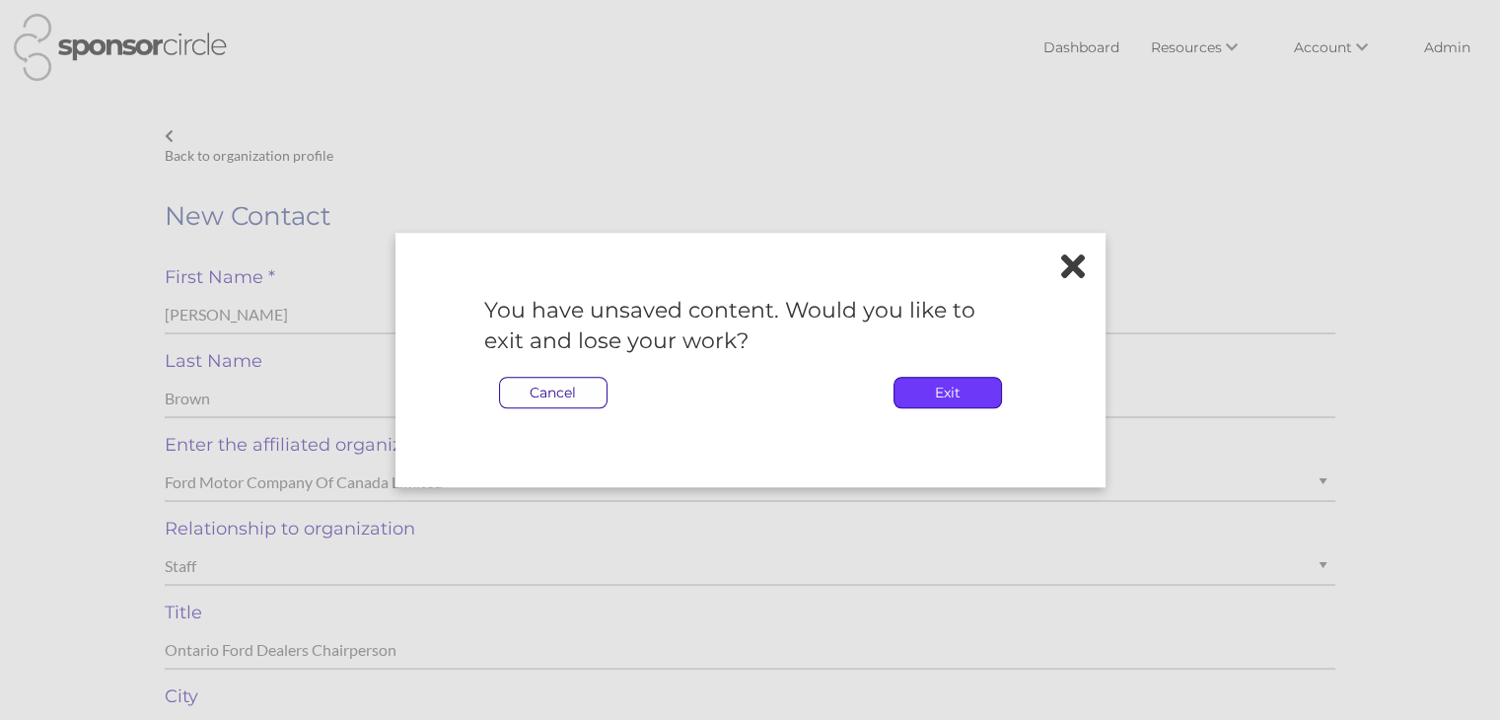
click at [919, 390] on p "Exit" at bounding box center [948, 393] width 107 height 30
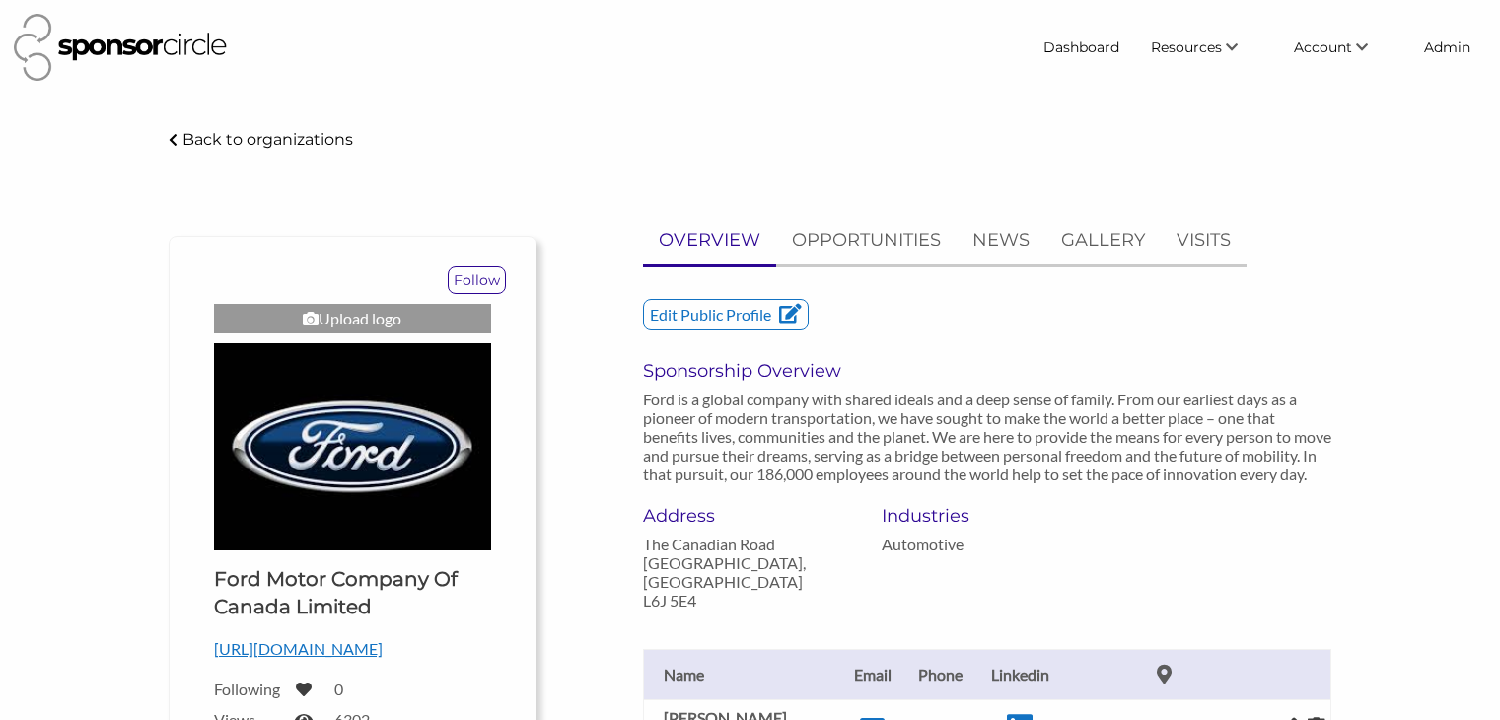
scroll to position [671, 0]
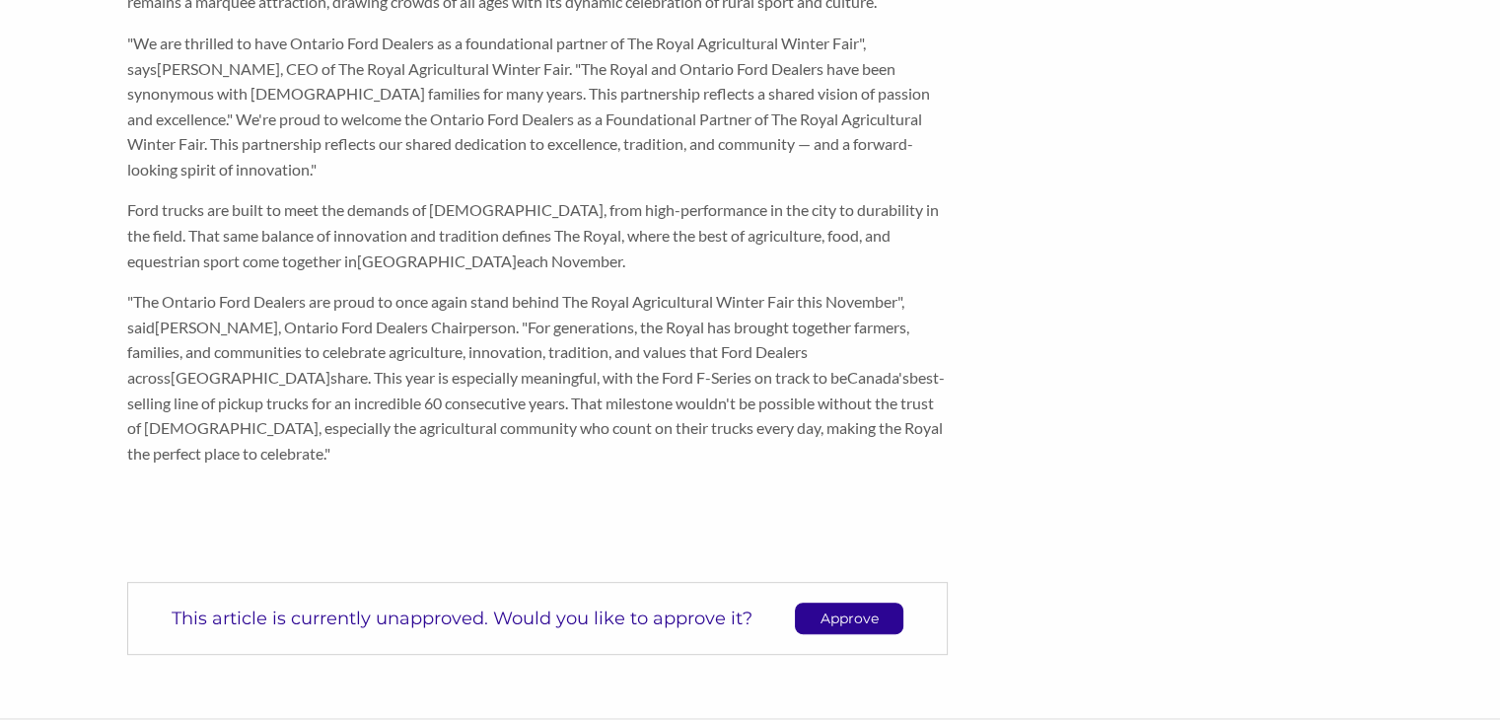
scroll to position [653, 0]
click at [851, 602] on p "Approve" at bounding box center [849, 617] width 107 height 30
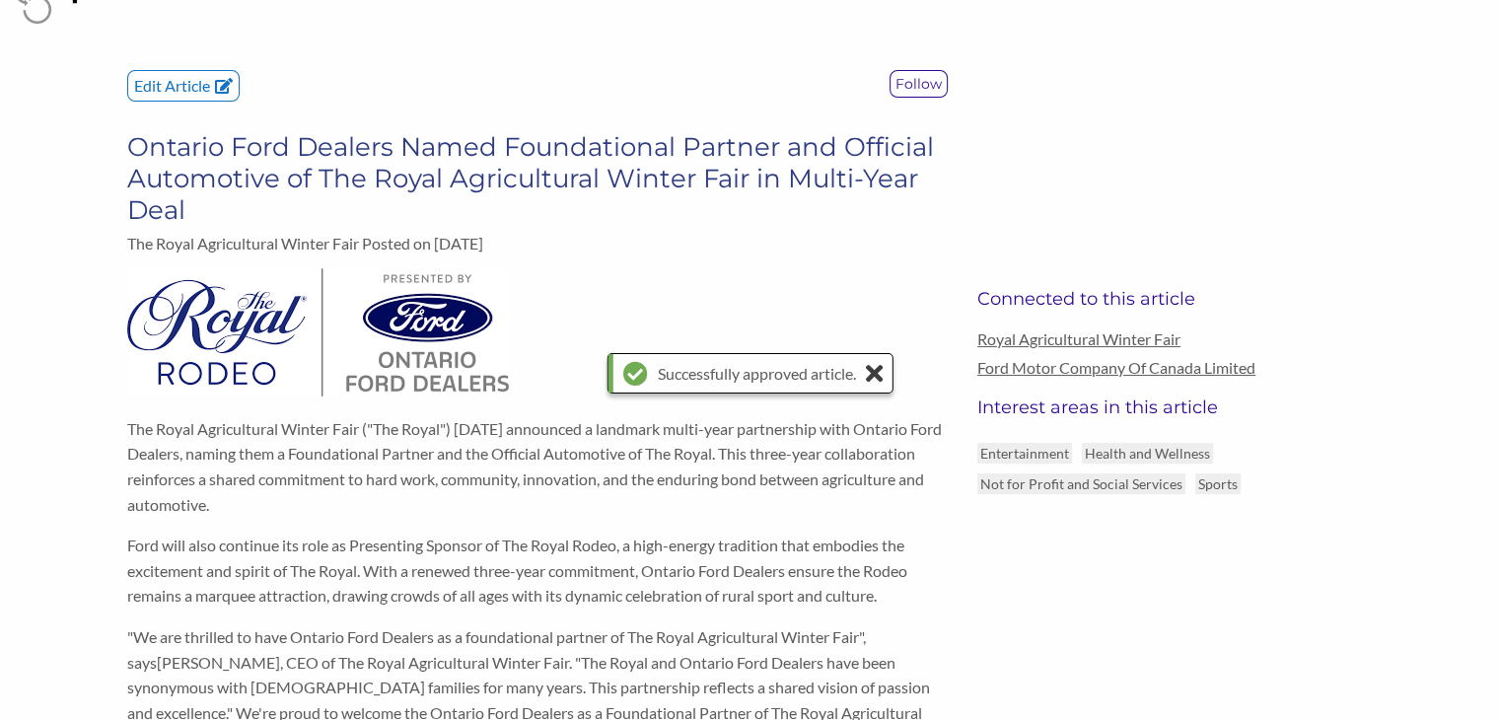
scroll to position [0, 0]
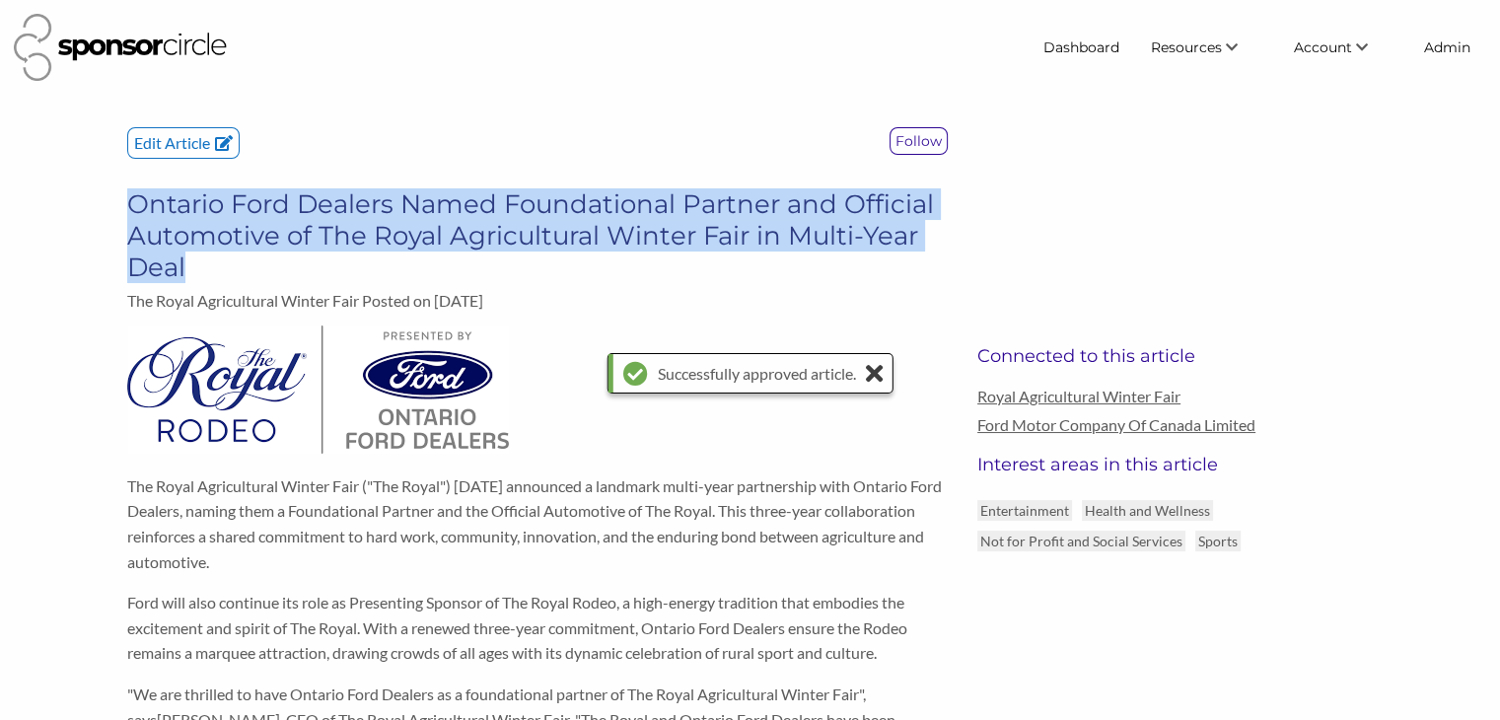
drag, startPoint x: 193, startPoint y: 264, endPoint x: 124, endPoint y: 215, distance: 84.8
click at [124, 215] on div "Edit Article Follow Ontario Ford Dealers Named Foundational Partner and Officia…" at bounding box center [537, 226] width 850 height 198
drag, startPoint x: 188, startPoint y: 267, endPoint x: 134, endPoint y: 190, distance: 94.1
click at [134, 190] on h3 "Ontario Ford Dealers Named Foundational Partner and Official Automotive of The …" at bounding box center [537, 235] width 821 height 95
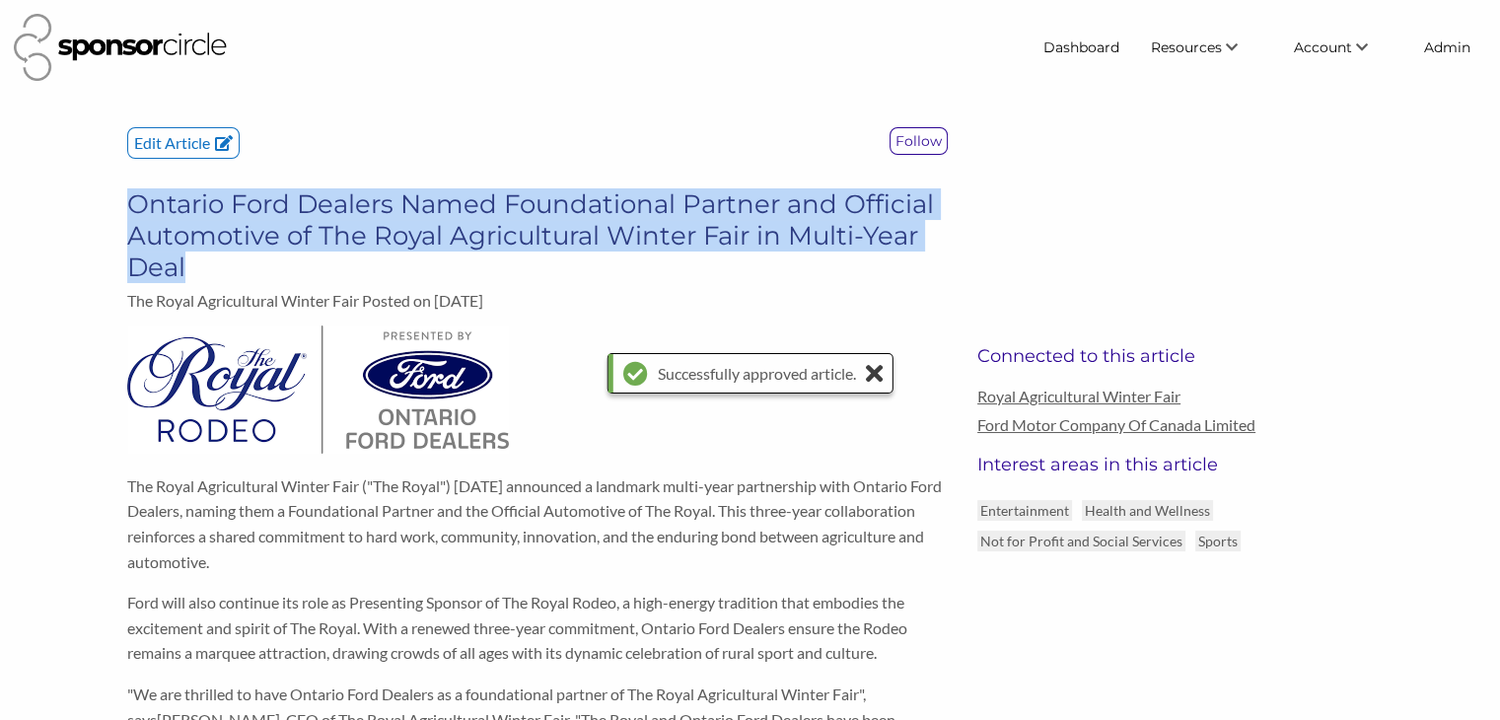
copy h3 "Ontario Ford Dealers Named Foundational Partner and Official Automotive of The …"
